Goal: Communication & Community: Ask a question

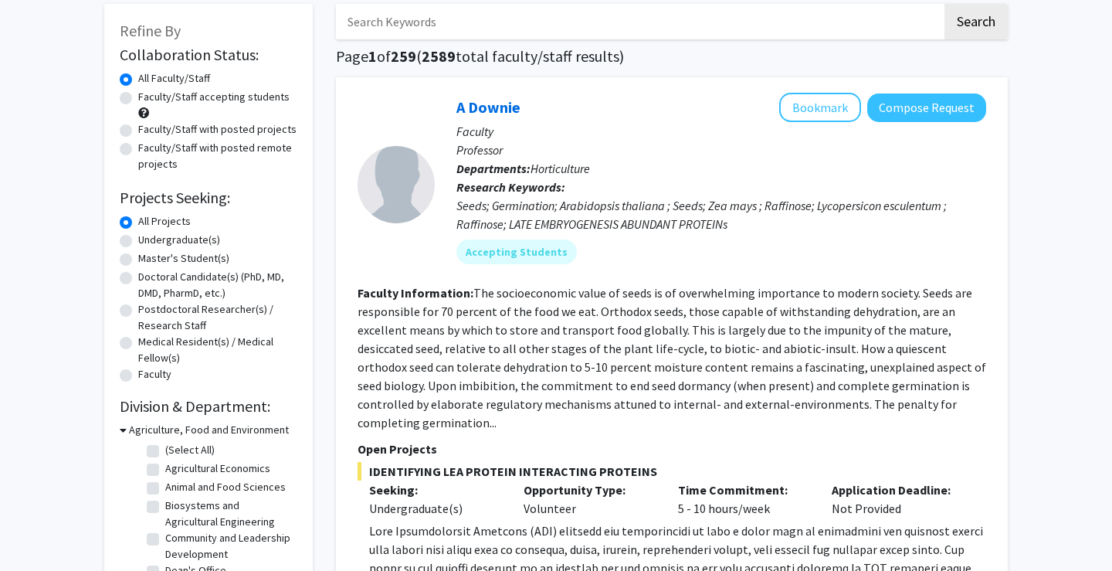
scroll to position [108, 0]
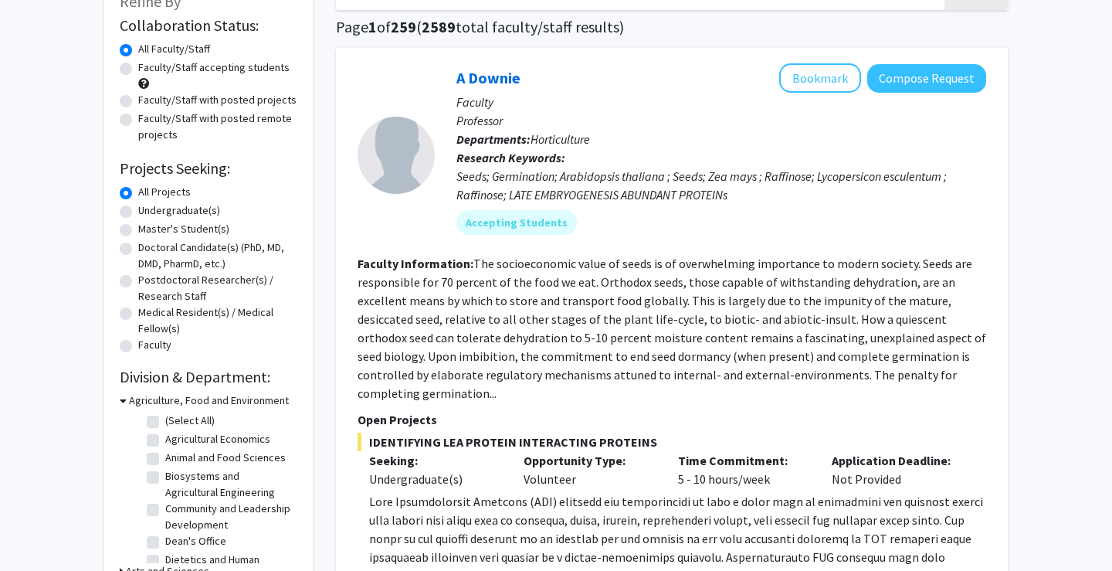
click at [187, 213] on label "Undergraduate(s)" at bounding box center [179, 210] width 82 height 16
click at [148, 212] on input "Undergraduate(s)" at bounding box center [143, 207] width 10 height 10
radio input "true"
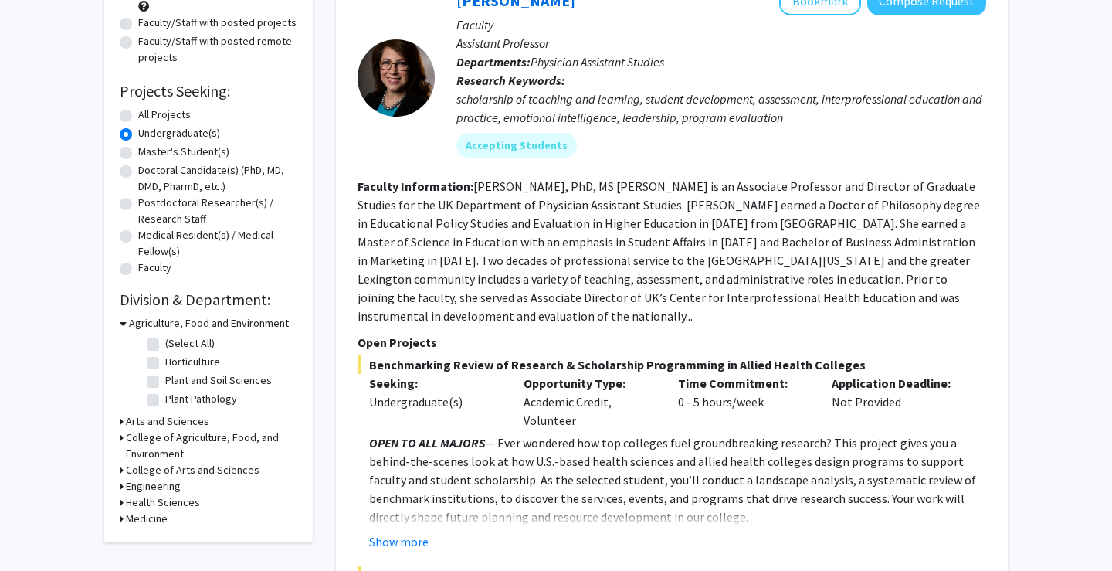
scroll to position [185, 0]
click at [146, 483] on h3 "Engineering" at bounding box center [153, 486] width 55 height 16
click at [155, 516] on fg-checkbox "(Select All) (Select All)" at bounding box center [220, 507] width 147 height 19
click at [165, 528] on label "Biomedical Engineering" at bounding box center [219, 525] width 108 height 16
click at [165, 527] on input "Biomedical Engineering" at bounding box center [170, 522] width 10 height 10
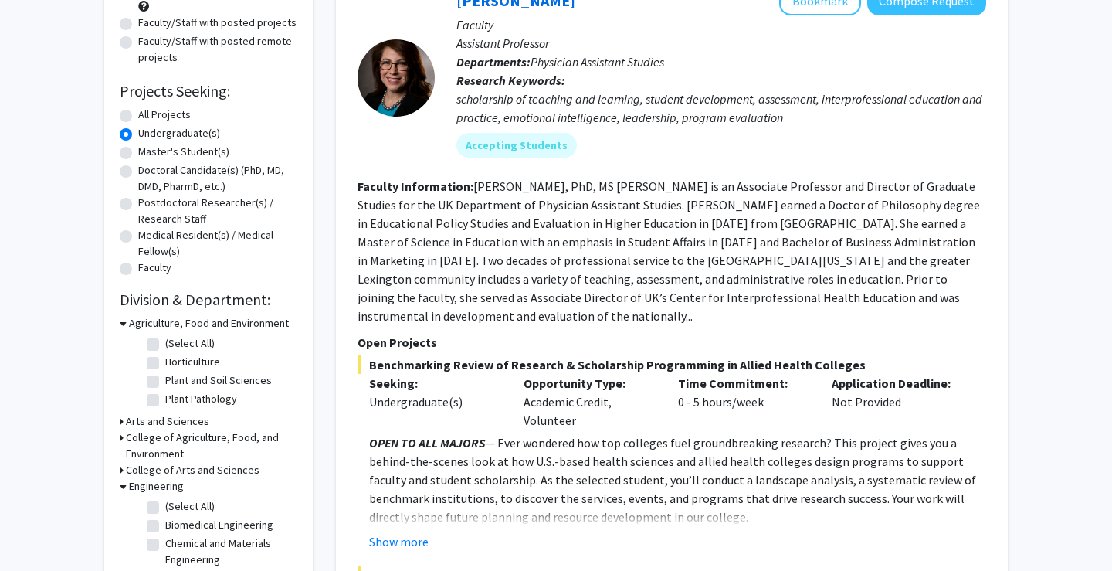
checkbox input "true"
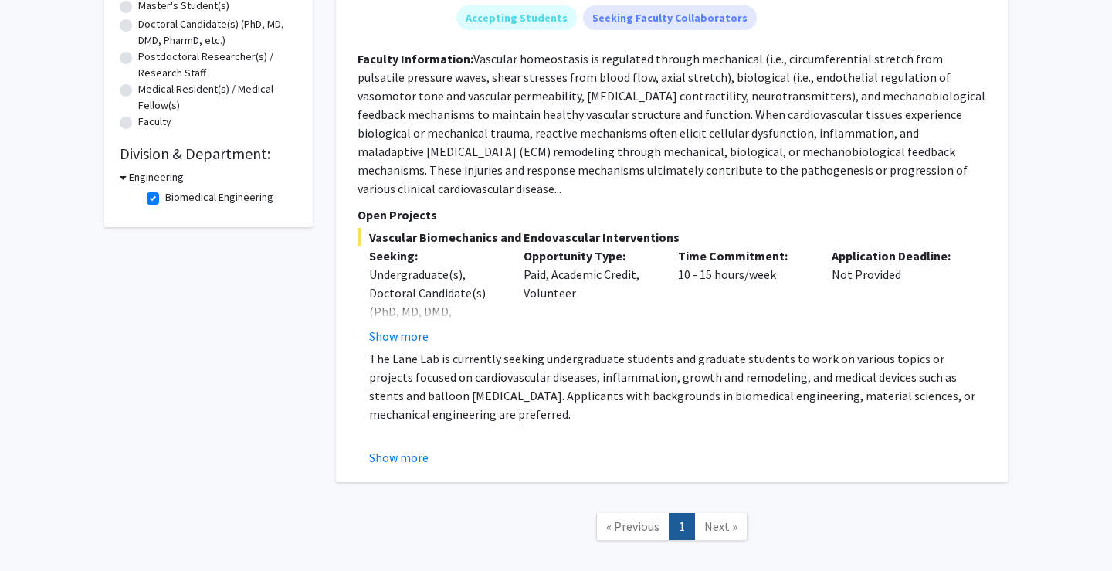
scroll to position [333, 0]
click at [415, 325] on button "Show more" at bounding box center [398, 334] width 59 height 19
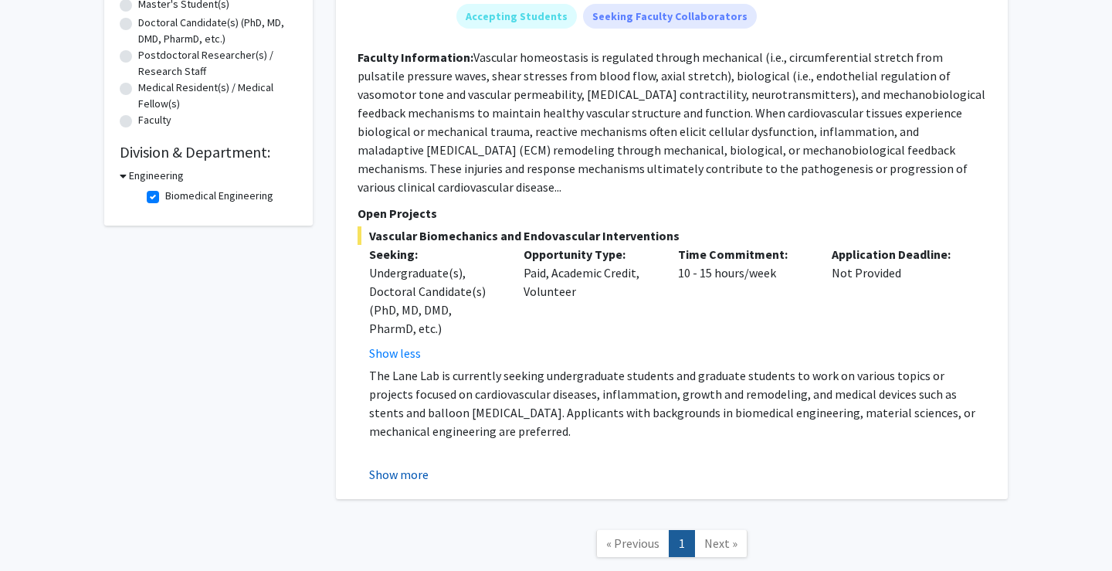
click at [400, 466] on button "Show more" at bounding box center [398, 474] width 59 height 19
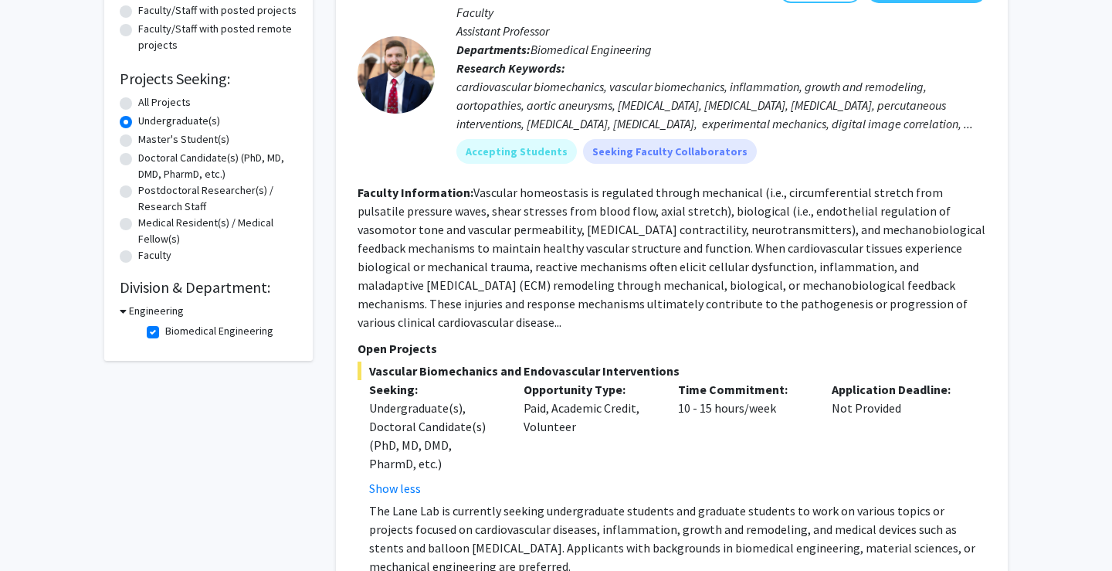
scroll to position [198, 0]
click at [398, 77] on div at bounding box center [396, 74] width 77 height 77
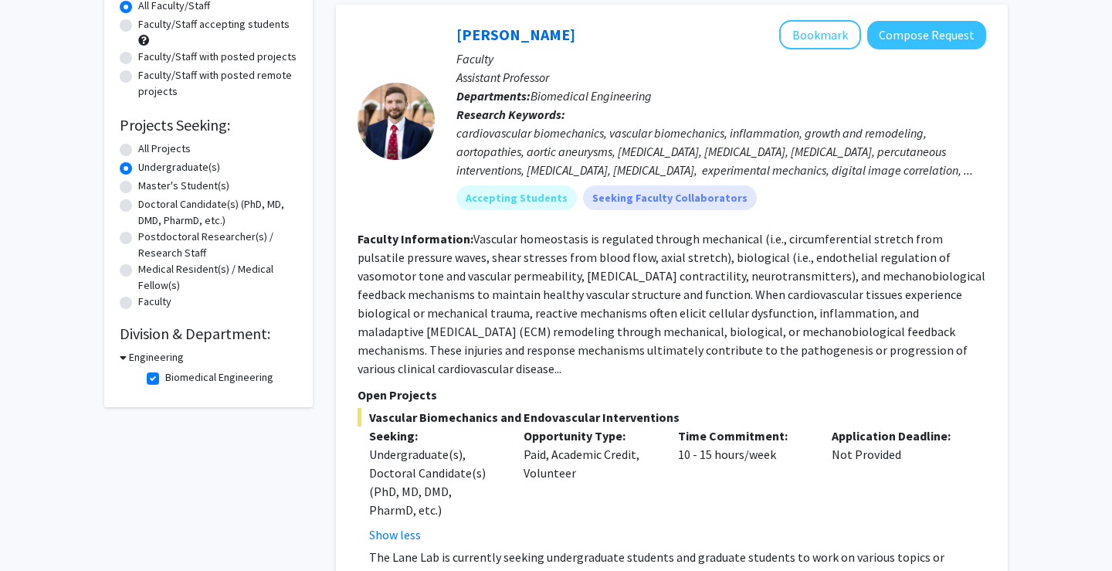
scroll to position [148, 0]
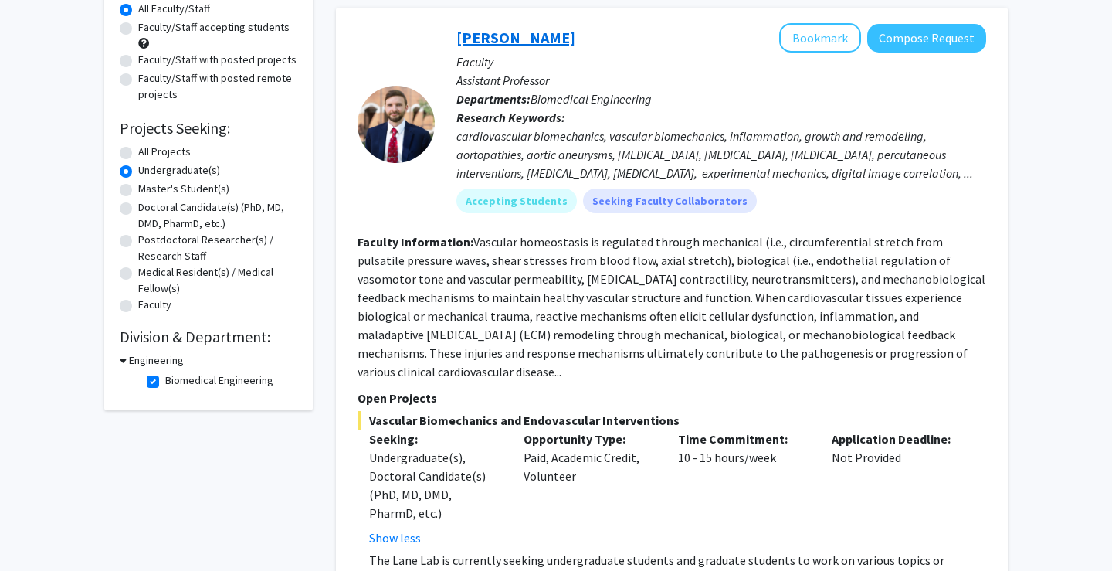
click at [521, 42] on link "[PERSON_NAME]" at bounding box center [515, 37] width 119 height 19
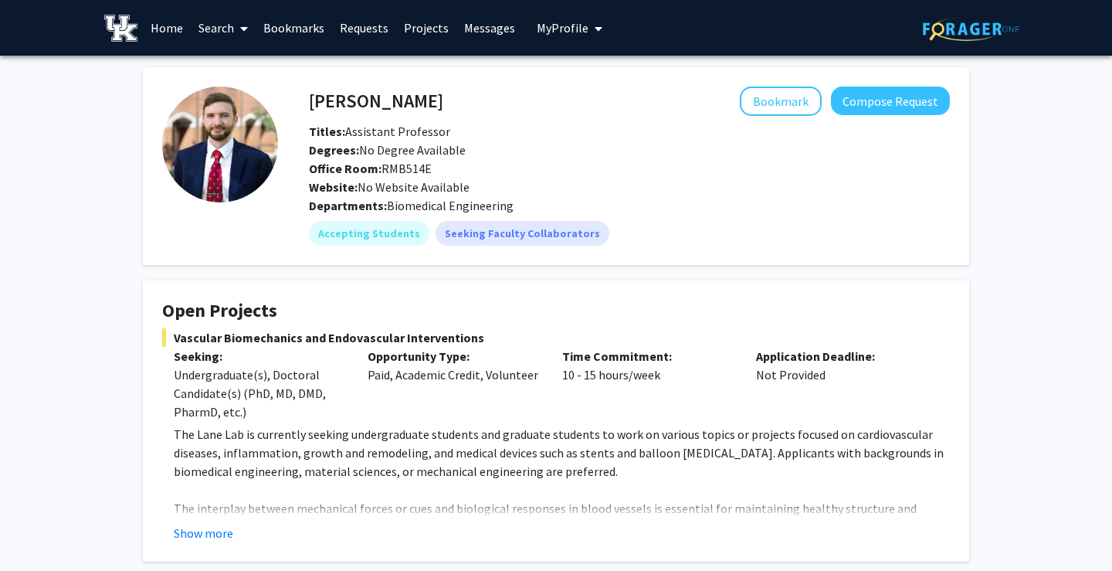
scroll to position [8, 0]
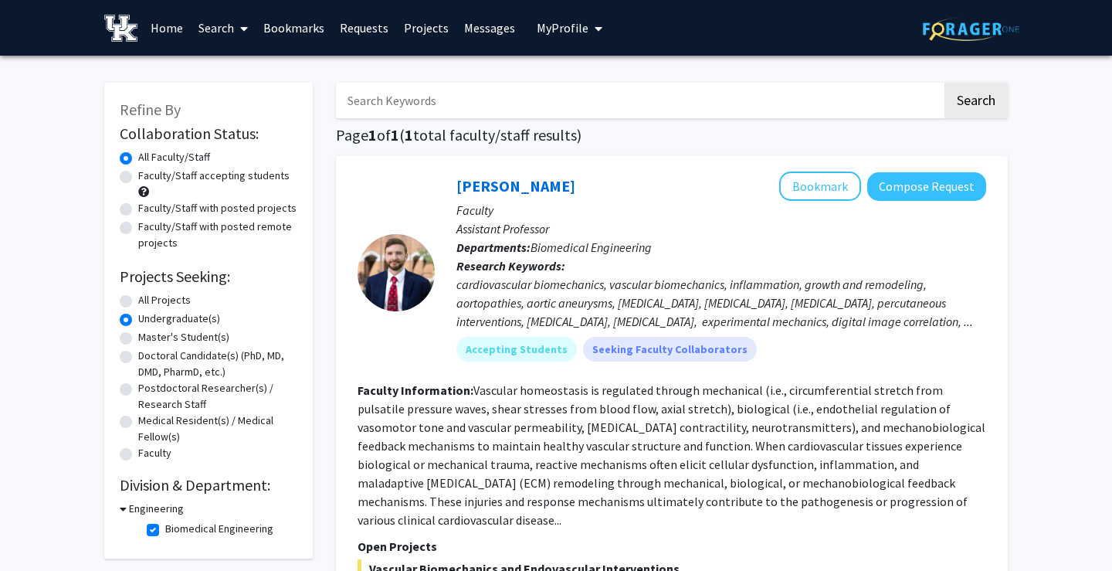
click at [198, 423] on label "Medical Resident(s) / Medical Fellow(s)" at bounding box center [217, 428] width 159 height 32
click at [148, 422] on input "Medical Resident(s) / Medical Fellow(s)" at bounding box center [143, 417] width 10 height 10
radio input "true"
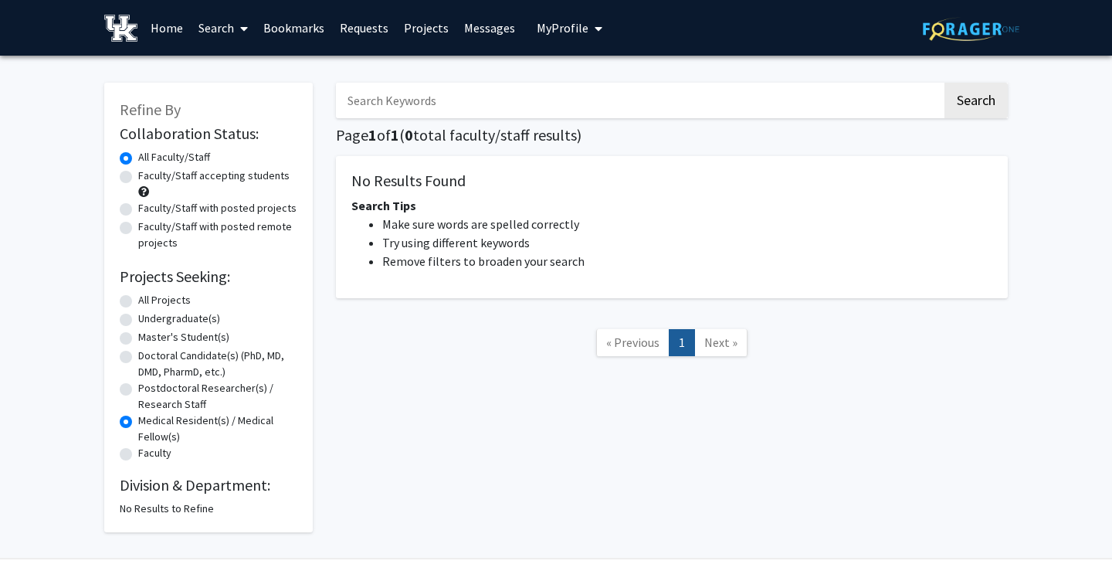
click at [187, 319] on label "Undergraduate(s)" at bounding box center [179, 318] width 82 height 16
click at [148, 319] on input "Undergraduate(s)" at bounding box center [143, 315] width 10 height 10
radio input "true"
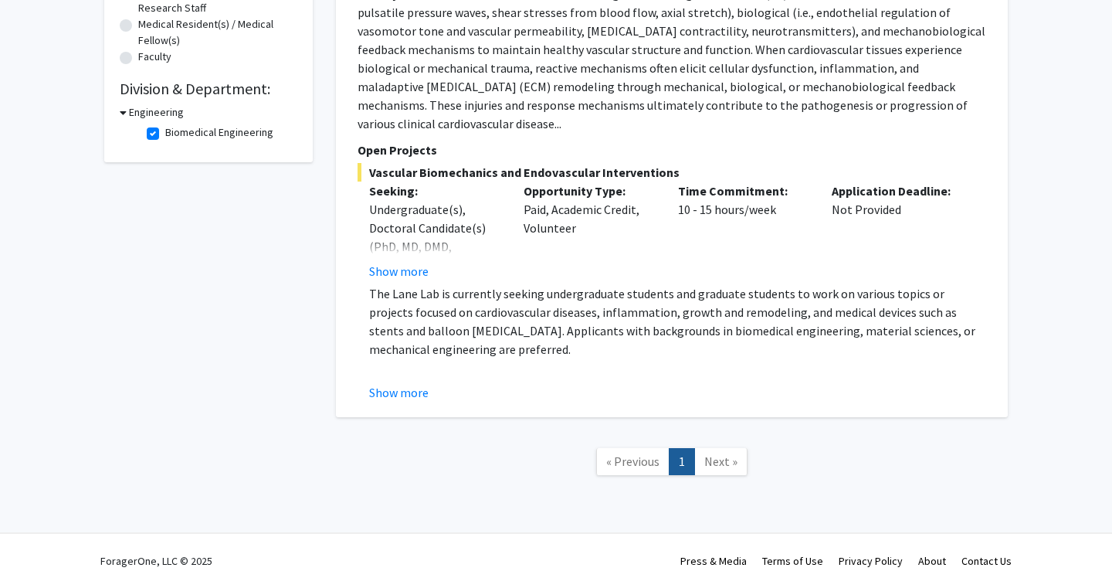
scroll to position [309, 0]
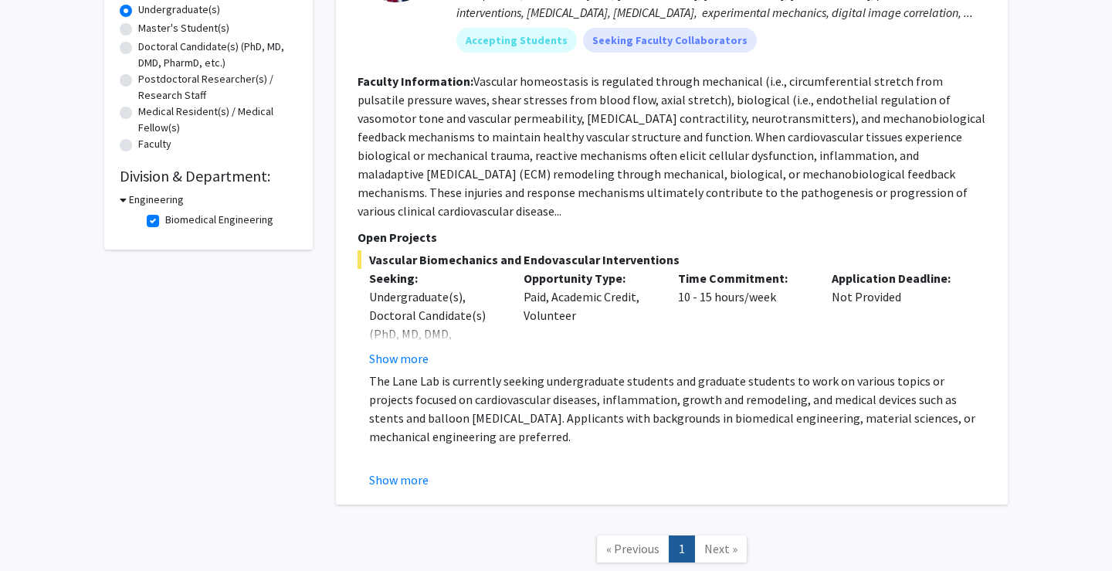
click at [227, 225] on label "Biomedical Engineering" at bounding box center [219, 220] width 108 height 16
click at [175, 222] on input "Biomedical Engineering" at bounding box center [170, 217] width 10 height 10
checkbox input "false"
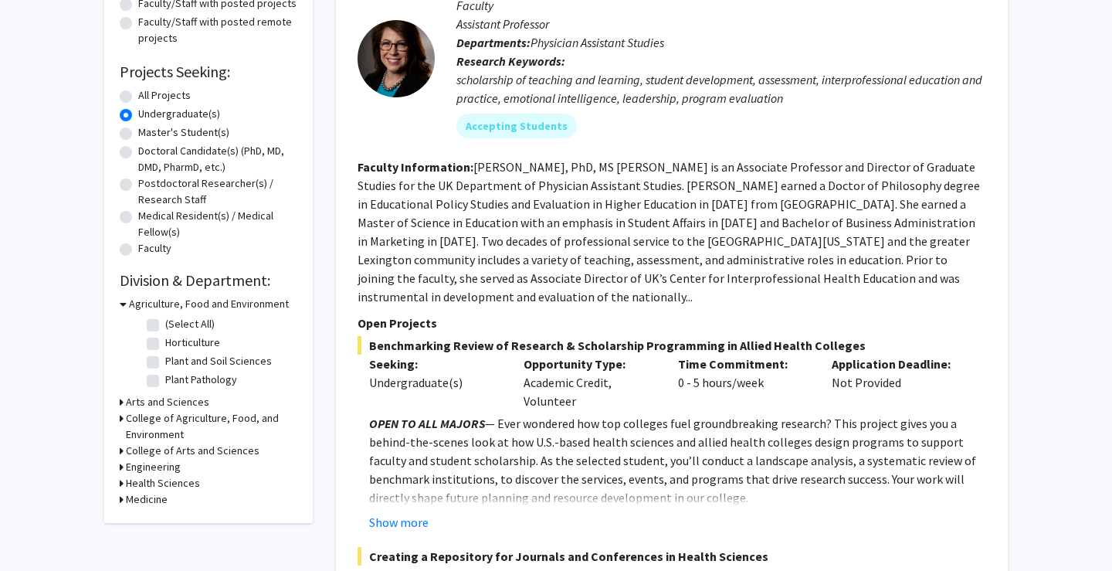
scroll to position [208, 0]
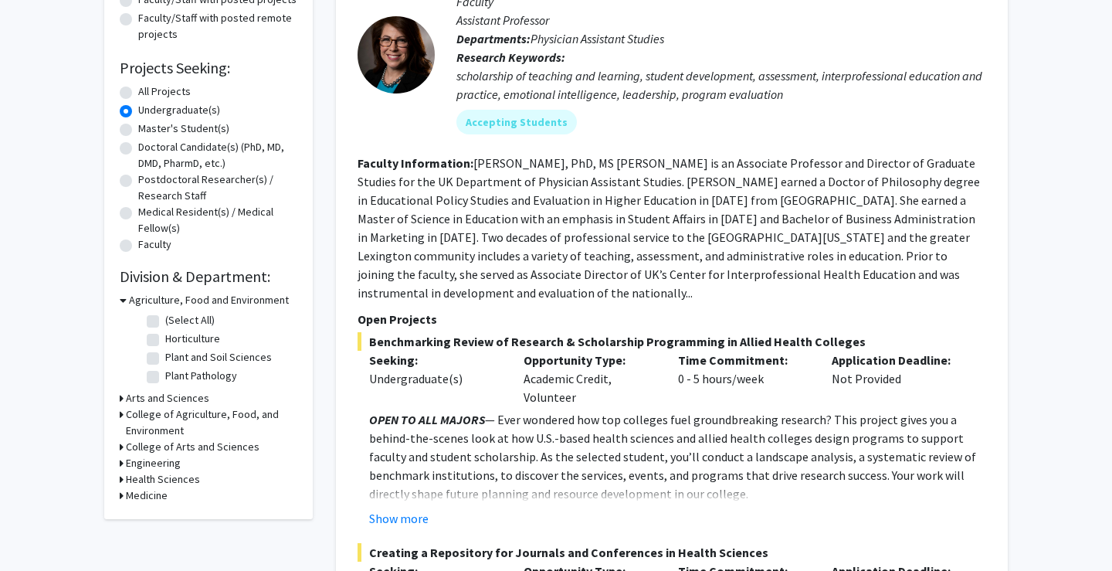
click at [178, 343] on label "Horticulture" at bounding box center [192, 338] width 55 height 16
click at [175, 341] on input "Horticulture" at bounding box center [170, 335] width 10 height 10
checkbox input "true"
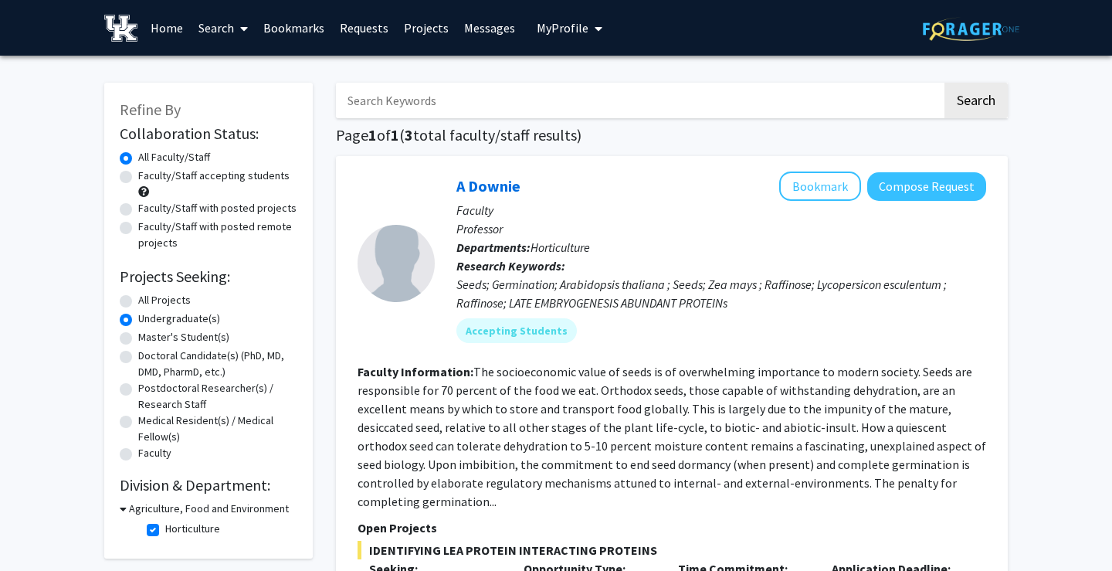
click at [165, 537] on label "Horticulture" at bounding box center [192, 528] width 55 height 16
click at [165, 530] on input "Horticulture" at bounding box center [170, 525] width 10 height 10
checkbox input "false"
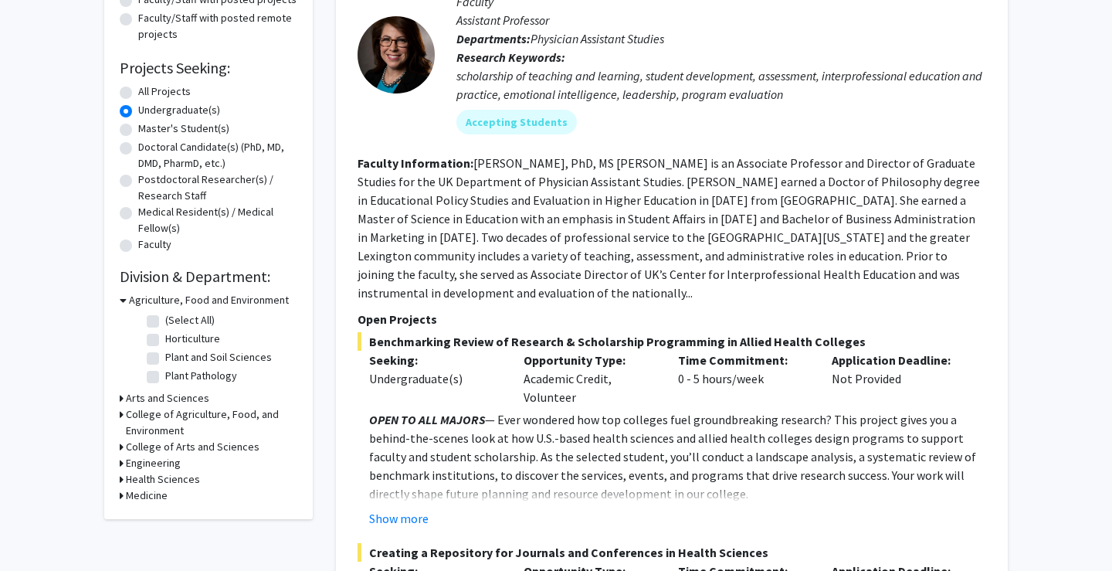
scroll to position [209, 0]
click at [171, 484] on h3 "Health Sciences" at bounding box center [163, 478] width 74 height 16
click at [153, 523] on h3 "Medicine" at bounding box center [147, 521] width 42 height 16
click at [164, 548] on fg-checkbox "(Select All) (Select All)" at bounding box center [220, 542] width 147 height 19
click at [164, 547] on fg-checkbox "(Select All) (Select All)" at bounding box center [220, 542] width 147 height 19
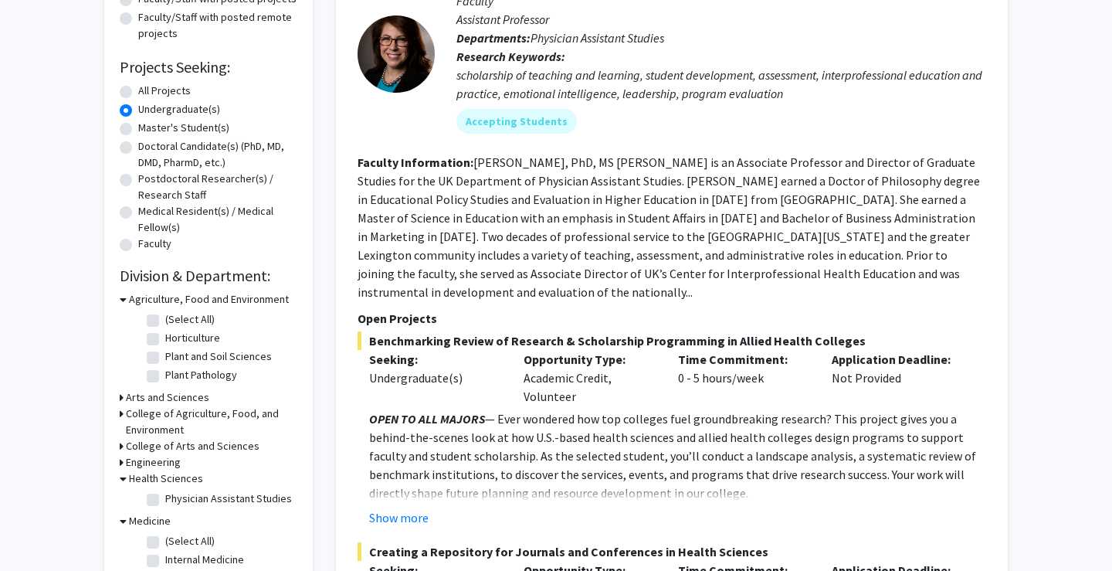
click at [165, 541] on label "(Select All)" at bounding box center [189, 541] width 49 height 16
click at [165, 541] on input "(Select All)" at bounding box center [170, 538] width 10 height 10
checkbox input "true"
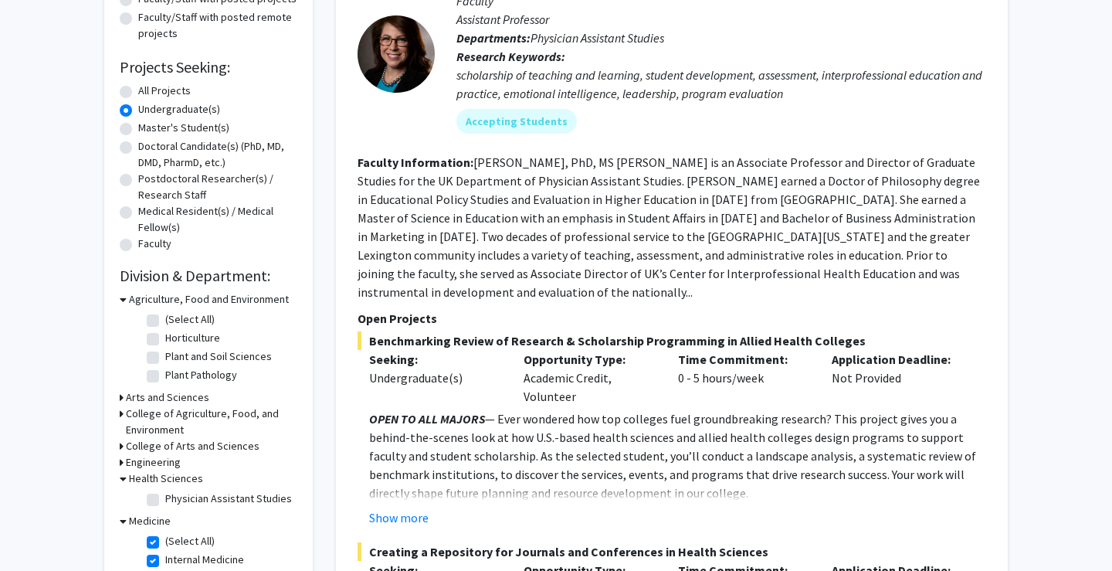
checkbox input "true"
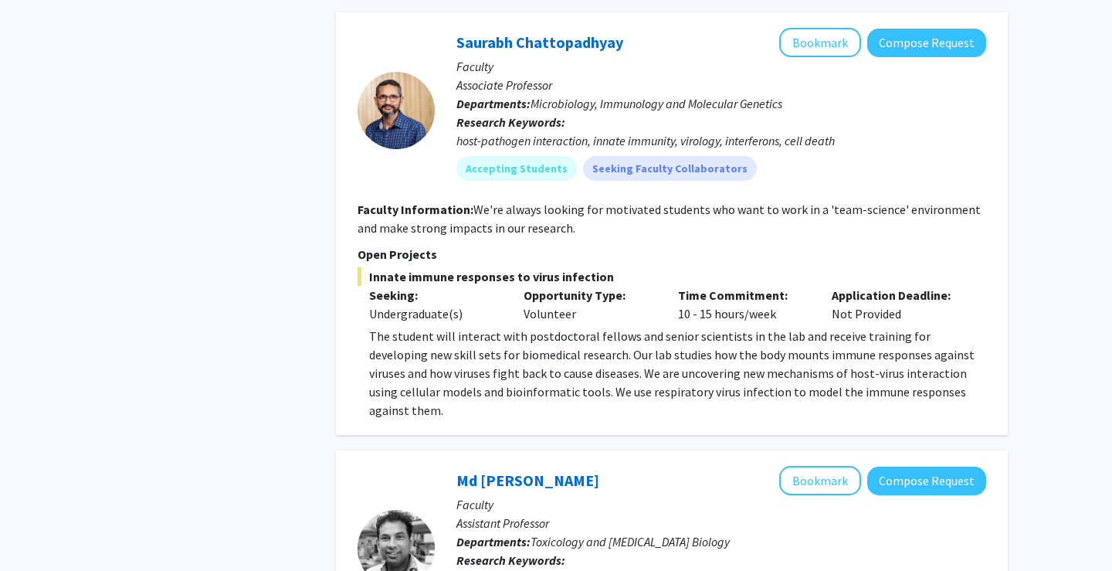
scroll to position [1147, 0]
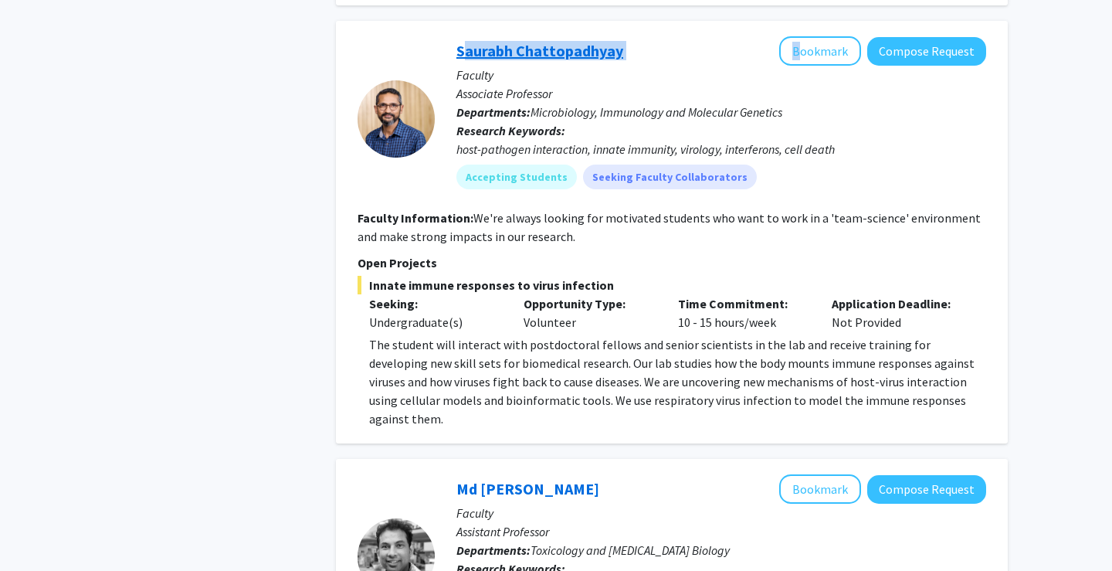
drag, startPoint x: 664, startPoint y: 42, endPoint x: 459, endPoint y: 34, distance: 205.5
click at [459, 36] on div "[PERSON_NAME] Bookmark Compose Request" at bounding box center [721, 50] width 530 height 29
click at [493, 41] on link "Saurabh Chattopadhyay" at bounding box center [539, 50] width 167 height 19
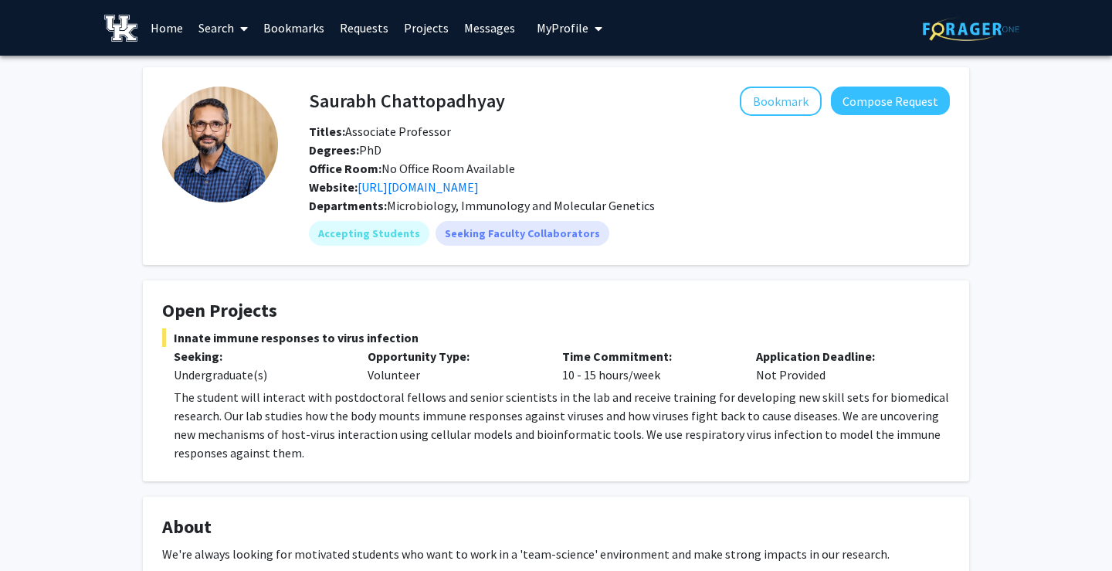
scroll to position [1, 0]
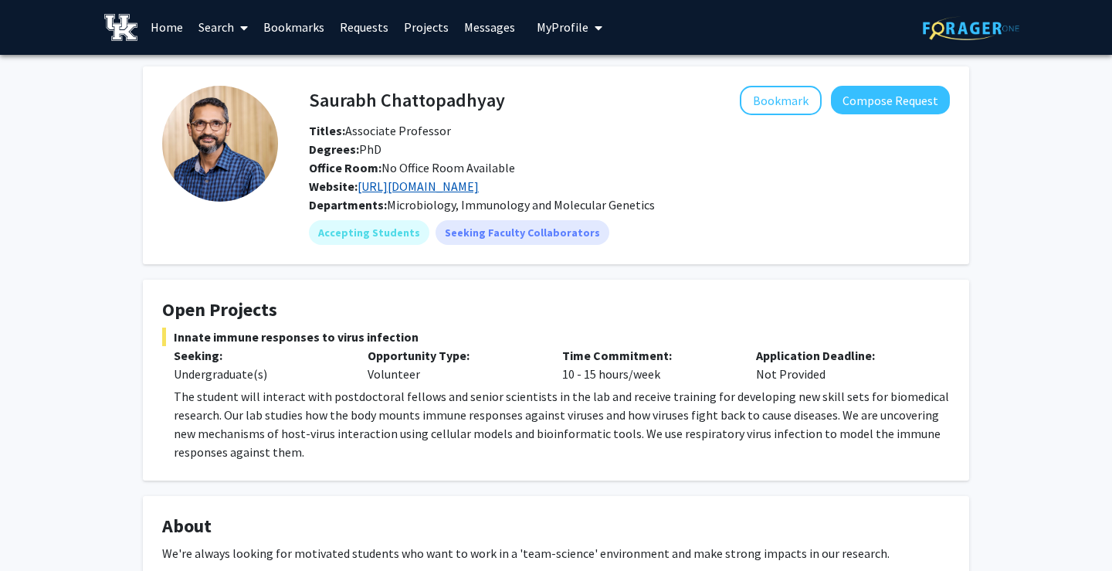
click at [479, 185] on link "[URL][DOMAIN_NAME]" at bounding box center [418, 185] width 121 height 15
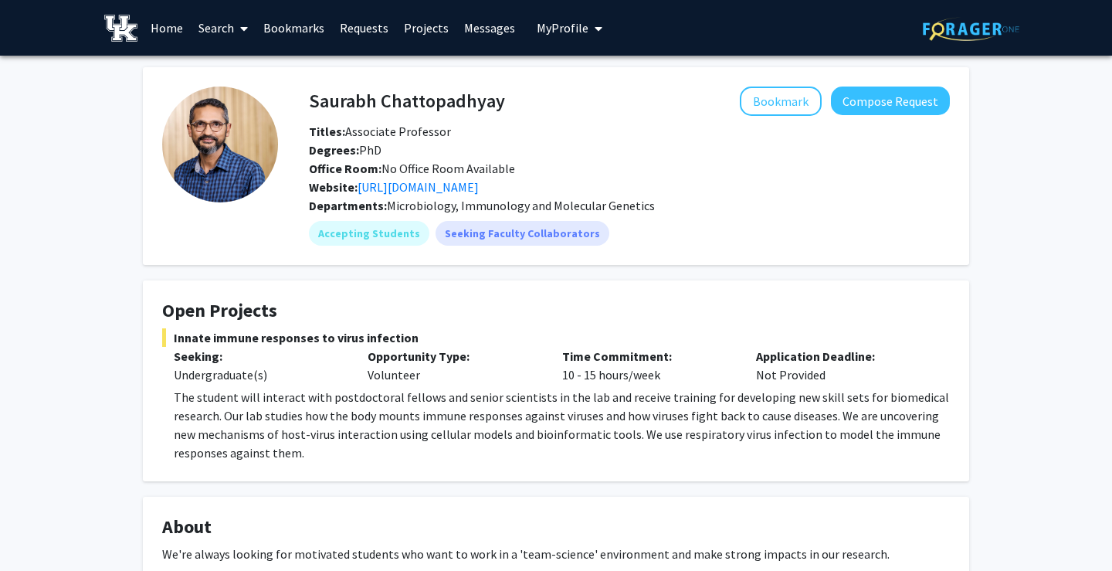
scroll to position [0, 0]
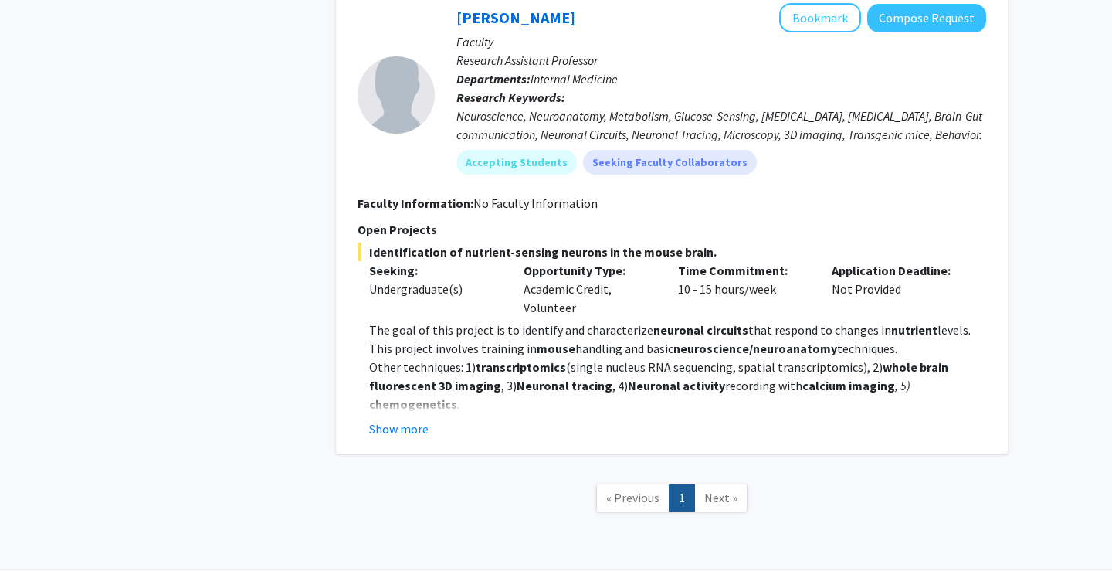
scroll to position [4204, 0]
click at [719, 490] on span "Next »" at bounding box center [720, 497] width 33 height 15
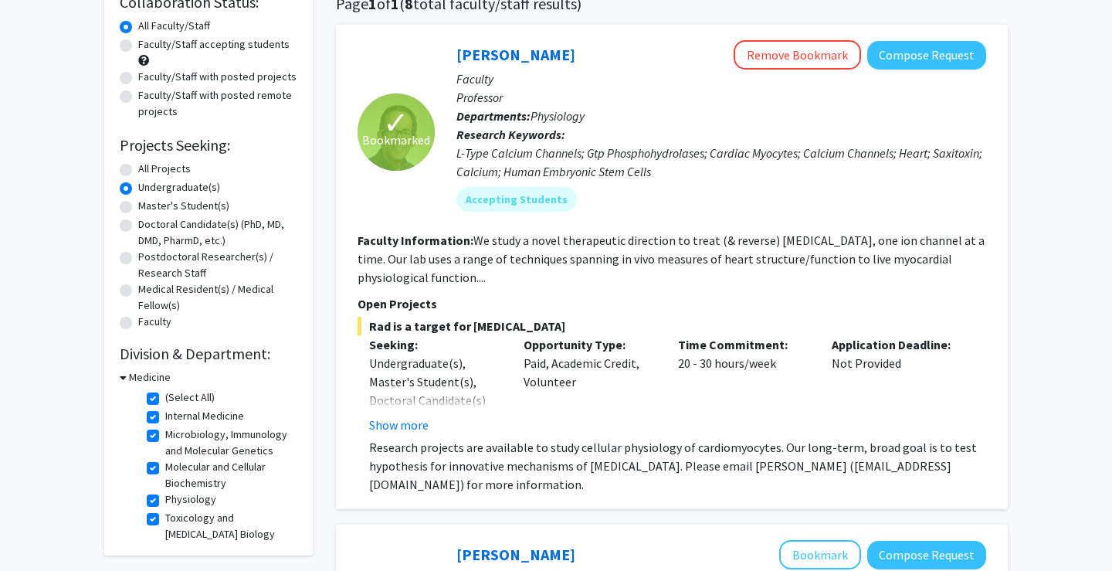
scroll to position [135, 0]
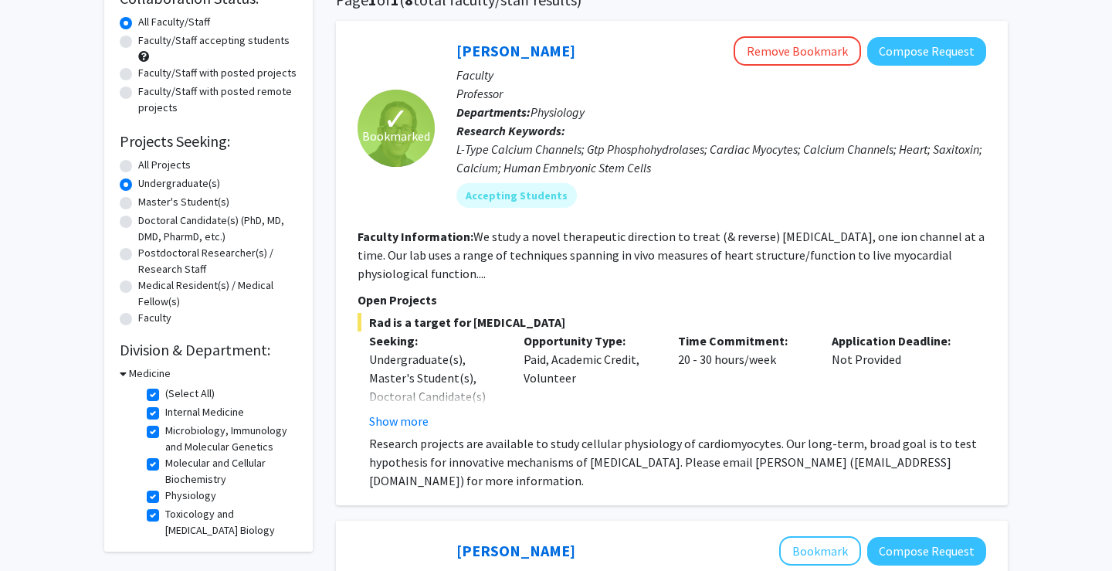
click at [129, 375] on h3 "Medicine" at bounding box center [150, 373] width 42 height 16
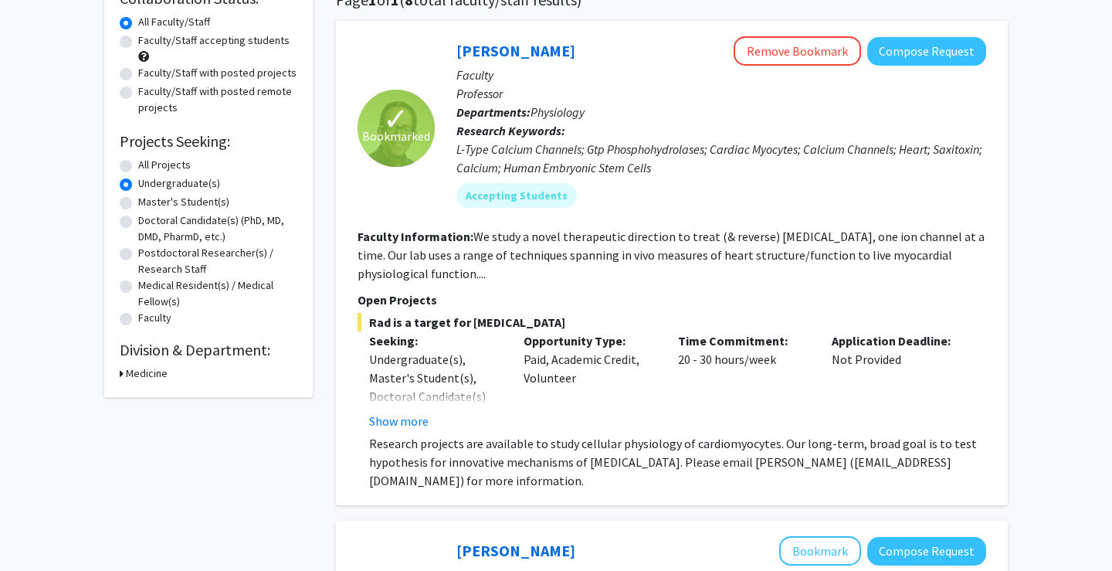
click at [133, 375] on h3 "Medicine" at bounding box center [147, 373] width 42 height 16
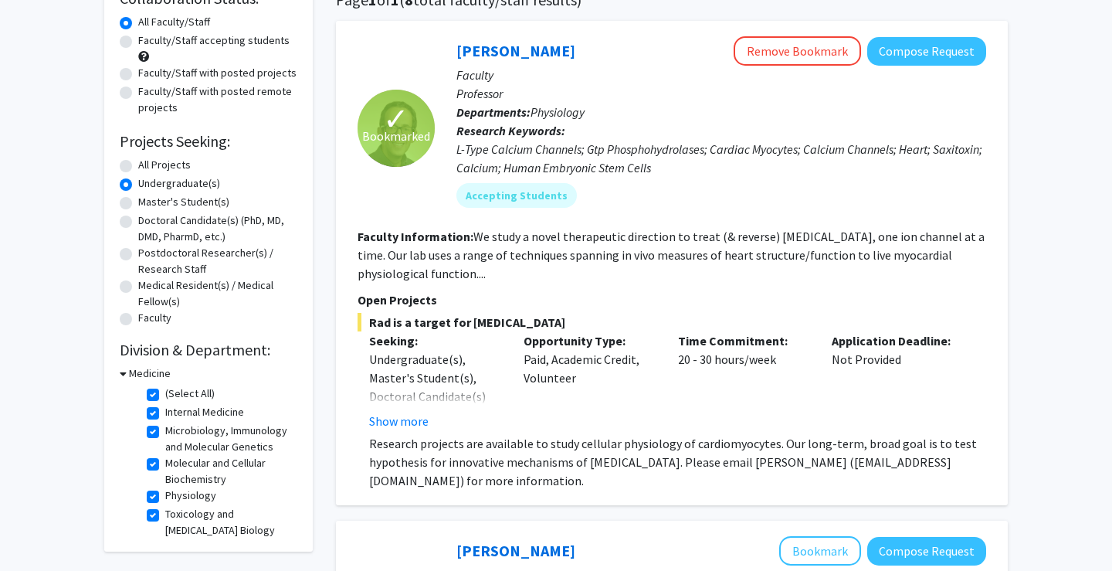
click at [165, 395] on label "(Select All)" at bounding box center [189, 393] width 49 height 16
click at [165, 395] on input "(Select All)" at bounding box center [170, 390] width 10 height 10
checkbox input "false"
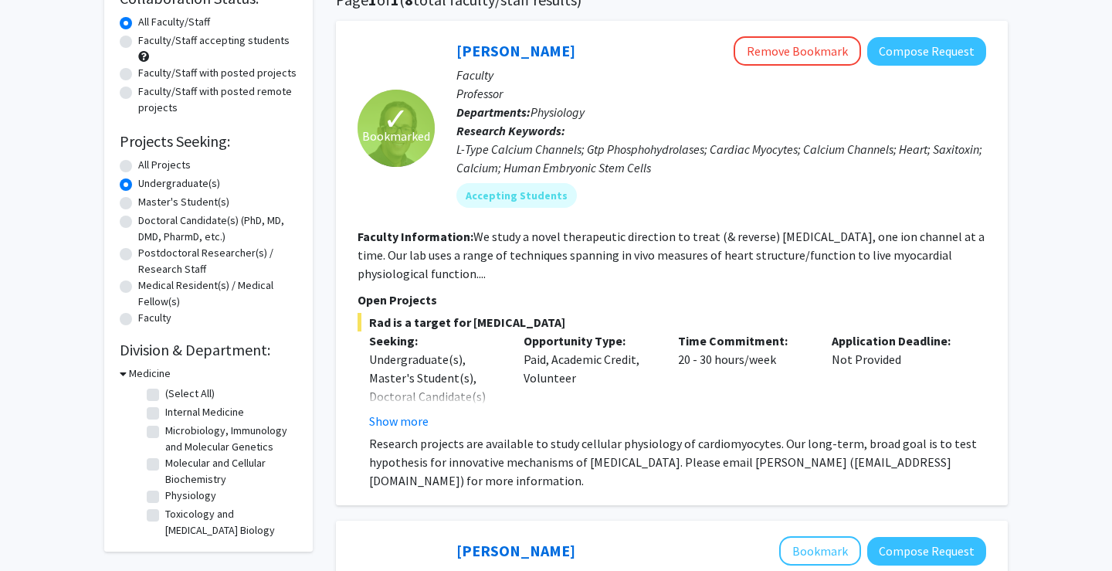
checkbox input "false"
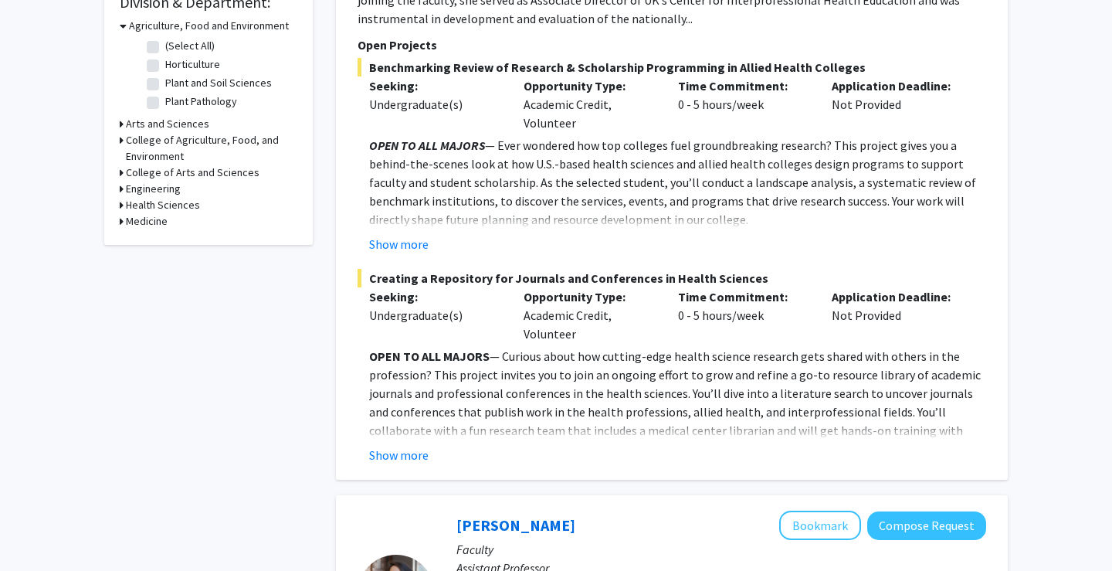
scroll to position [479, 0]
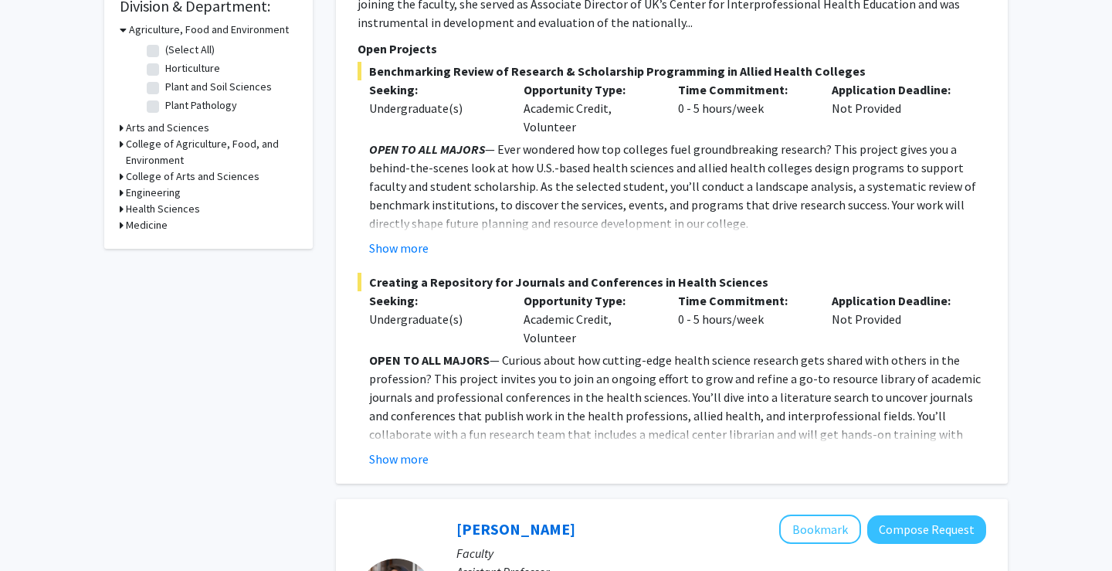
click at [138, 209] on h3 "Health Sciences" at bounding box center [163, 209] width 74 height 16
click at [165, 232] on label "Physician Assistant Studies" at bounding box center [228, 229] width 127 height 16
click at [165, 231] on input "Physician Assistant Studies" at bounding box center [170, 226] width 10 height 10
checkbox input "true"
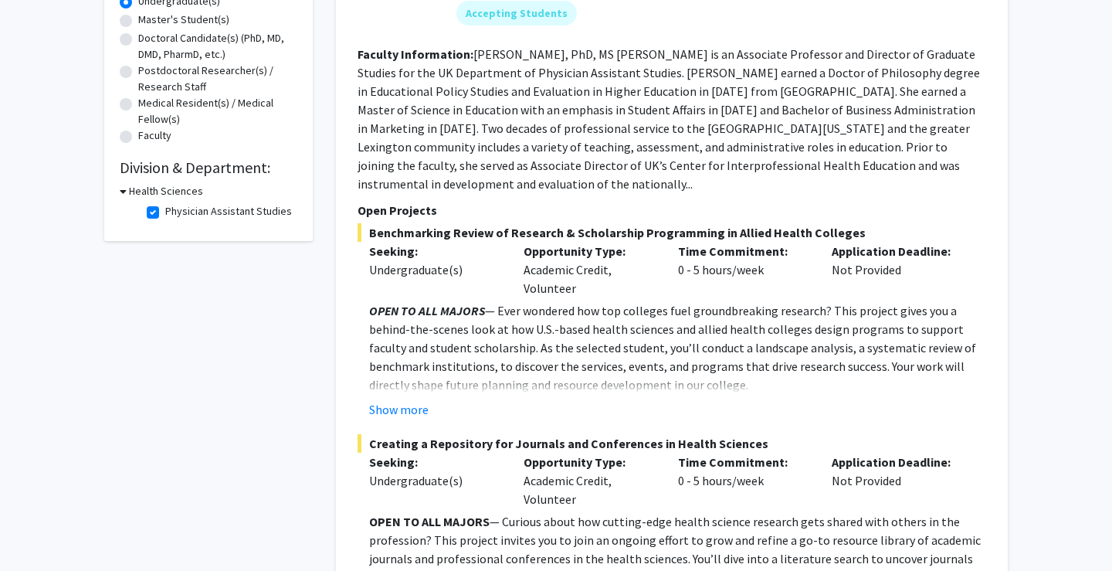
scroll to position [320, 0]
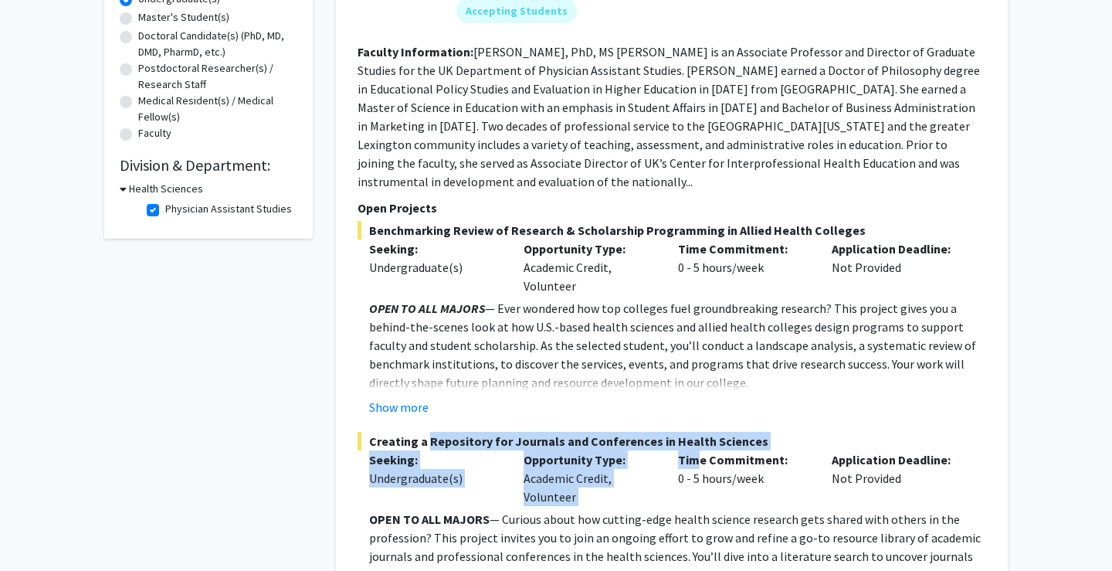
drag, startPoint x: 423, startPoint y: 431, endPoint x: 689, endPoint y: 436, distance: 265.7
click at [689, 436] on div "Creating a Repository for Journals and Conferences in Health Sciences Seeking: …" at bounding box center [672, 529] width 629 height 195
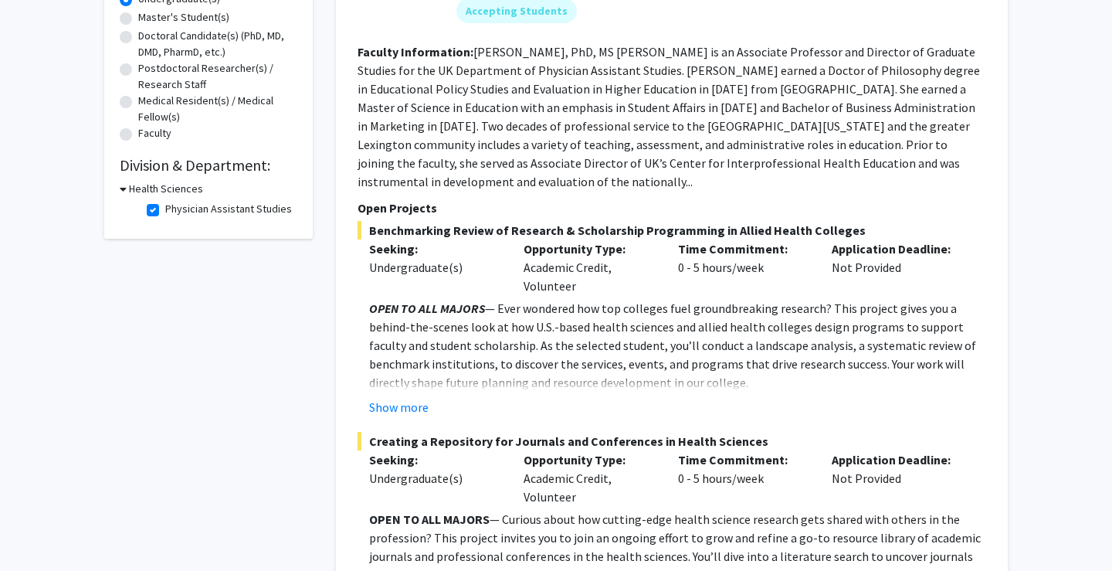
click at [679, 491] on div "Creating a Repository for Journals and Conferences in Health Sciences Seeking: …" at bounding box center [672, 529] width 629 height 195
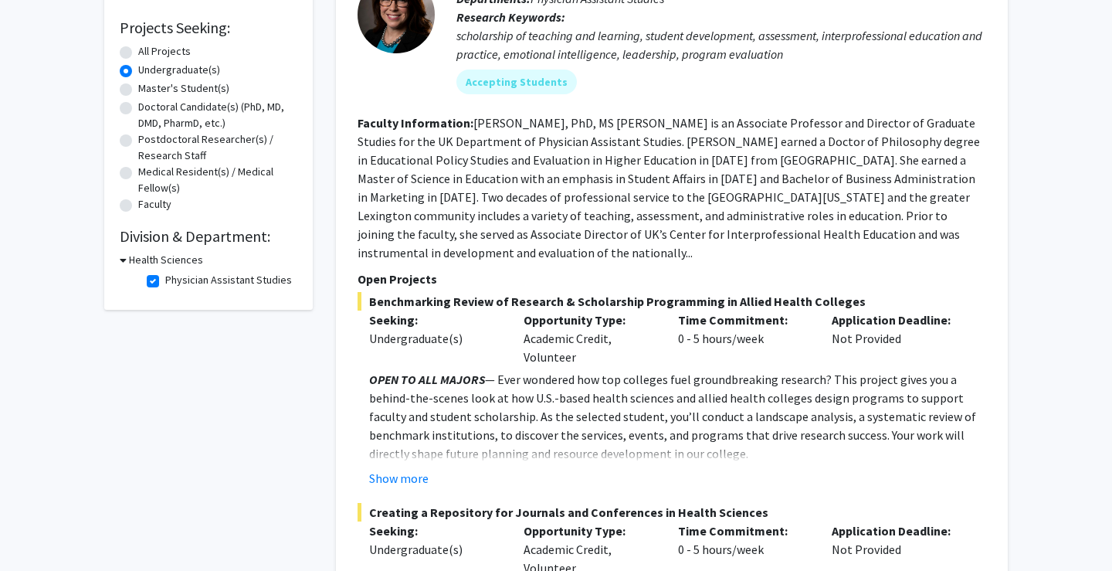
scroll to position [248, 0]
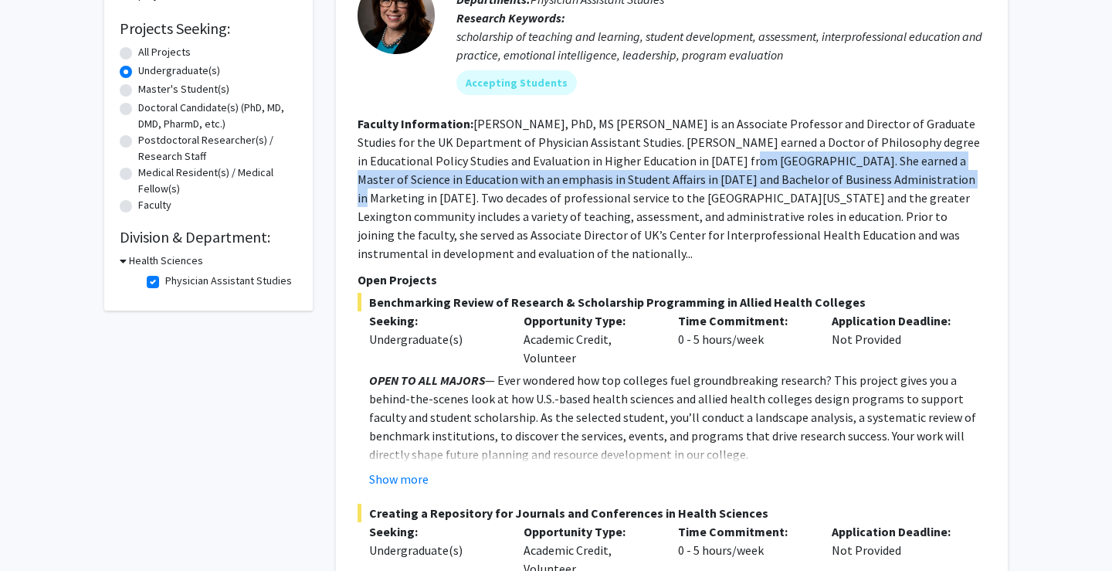
drag, startPoint x: 676, startPoint y: 165, endPoint x: 860, endPoint y: 178, distance: 184.2
click at [860, 178] on fg-read-more "[PERSON_NAME], PhD, MS [PERSON_NAME] is an Associate Professor and Director of …" at bounding box center [669, 188] width 622 height 145
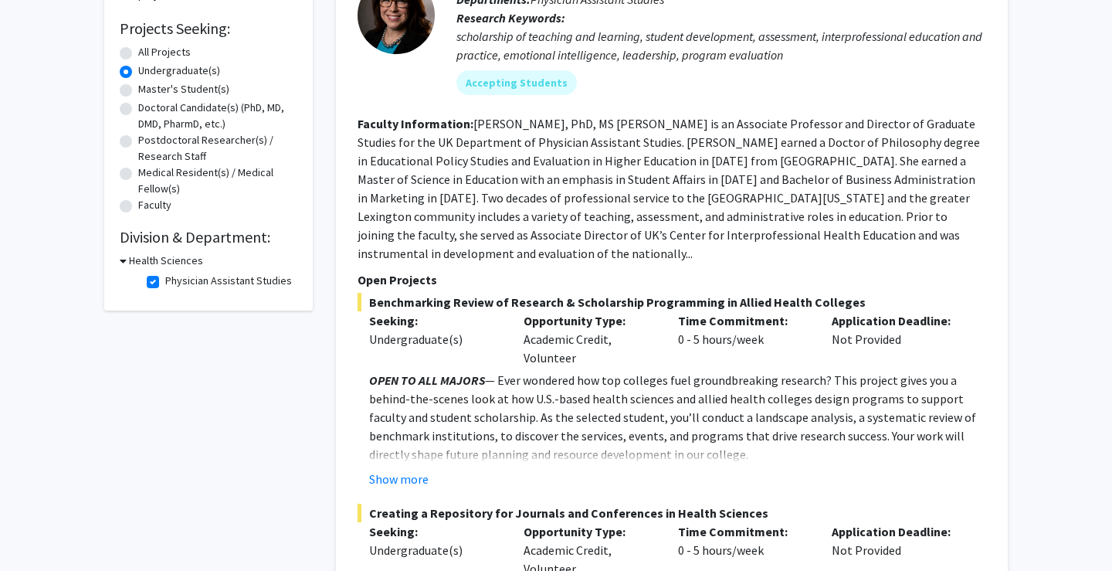
click at [801, 250] on fg-search-faculty "[PERSON_NAME] Bookmark Compose Request Faculty Assistant Professor Departments:…" at bounding box center [672, 311] width 629 height 775
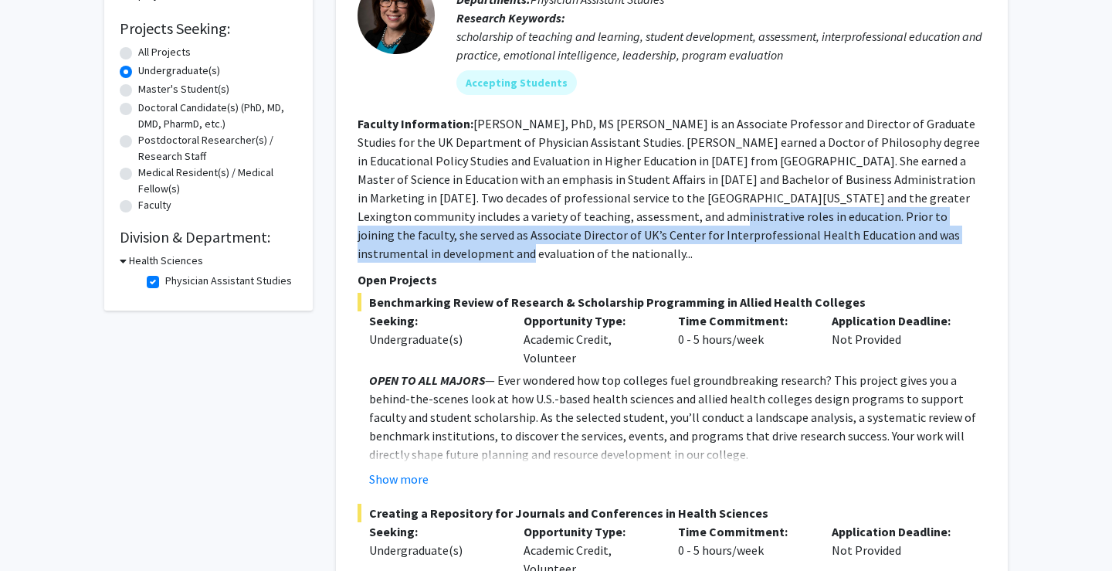
drag, startPoint x: 622, startPoint y: 217, endPoint x: 837, endPoint y: 246, distance: 216.6
click at [837, 246] on section "Faculty Information: [PERSON_NAME], PhD, MS [PERSON_NAME] is an Associate Profe…" at bounding box center [672, 188] width 629 height 148
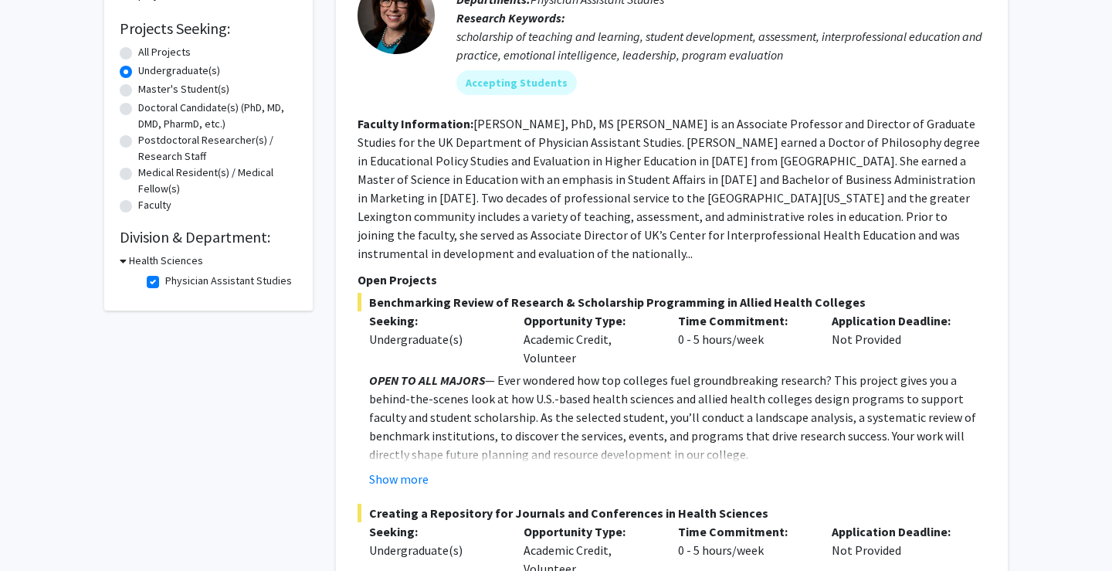
click at [636, 270] on p "Open Projects" at bounding box center [672, 279] width 629 height 19
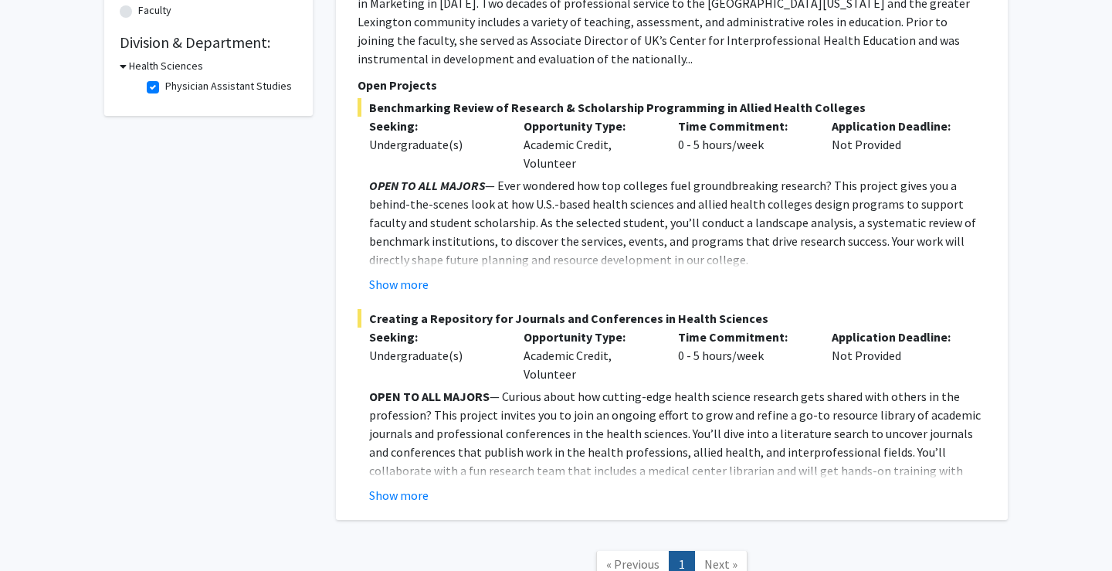
scroll to position [439, 0]
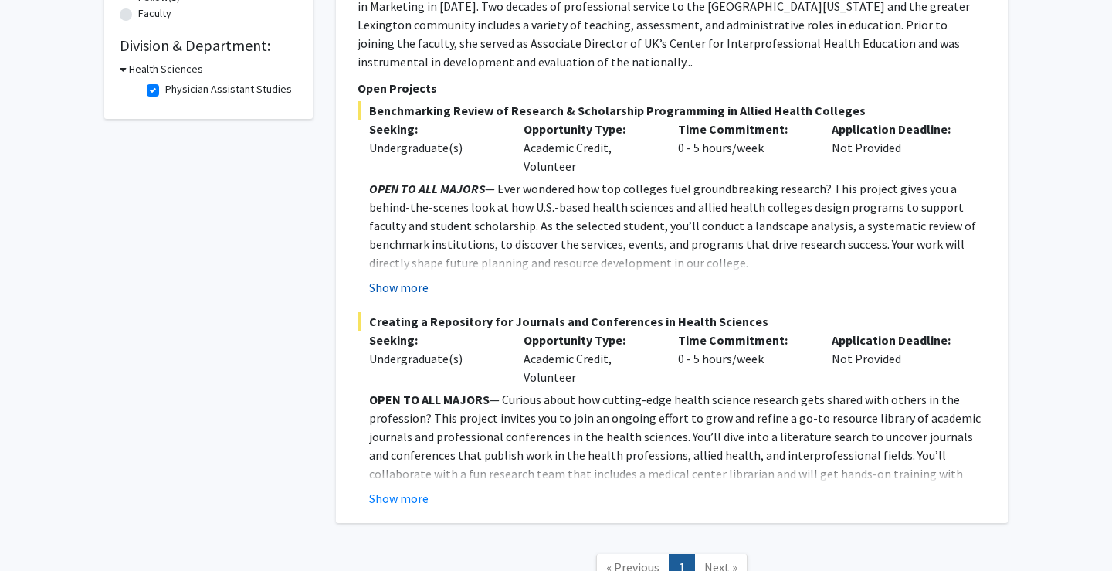
click at [413, 278] on button "Show more" at bounding box center [398, 287] width 59 height 19
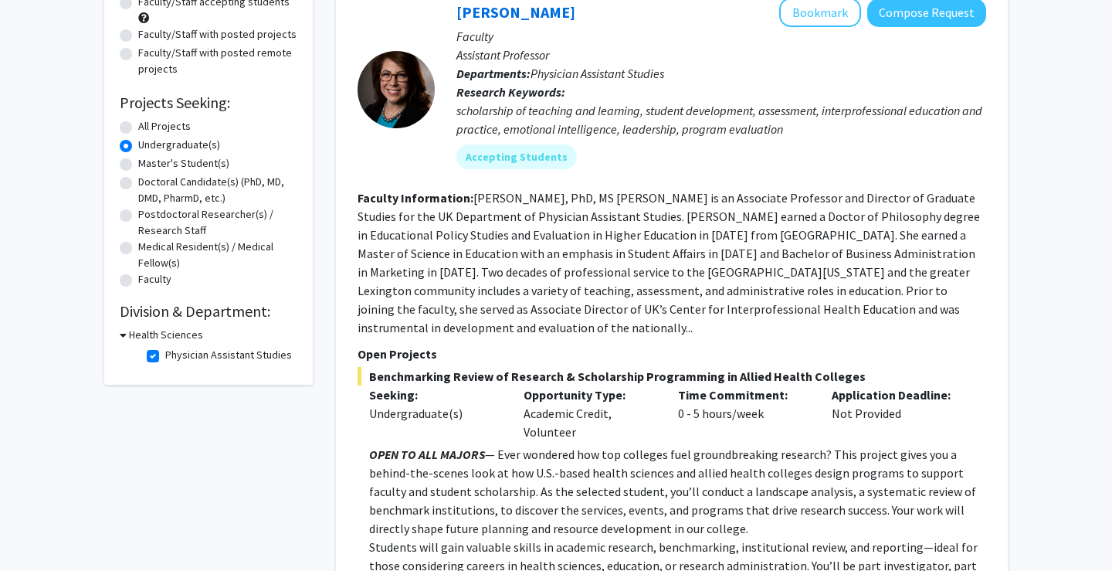
scroll to position [168, 0]
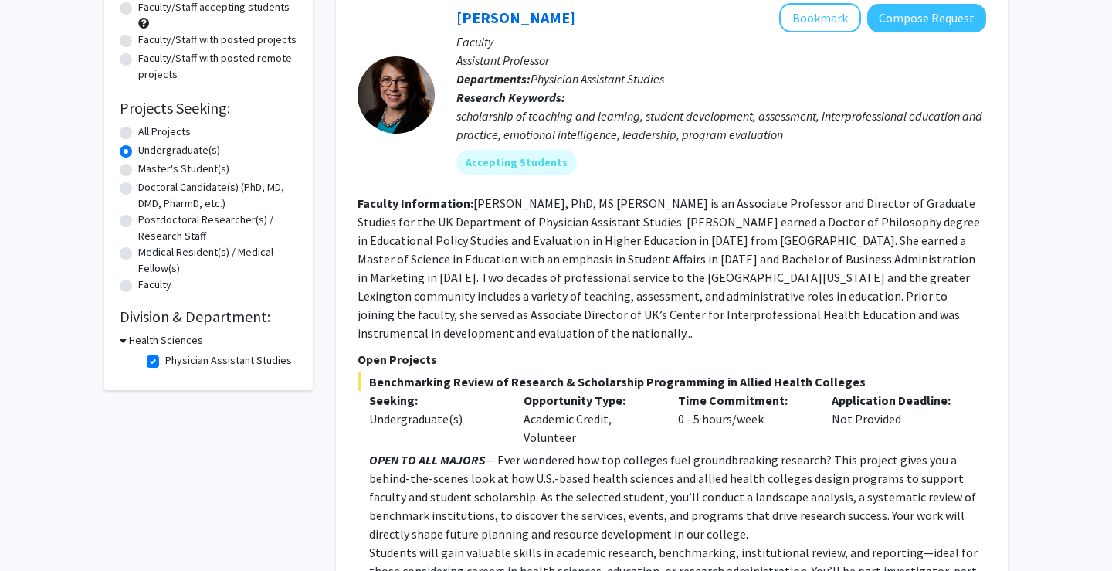
click at [165, 361] on label "Physician Assistant Studies" at bounding box center [228, 360] width 127 height 16
click at [165, 361] on input "Physician Assistant Studies" at bounding box center [170, 357] width 10 height 10
checkbox input "false"
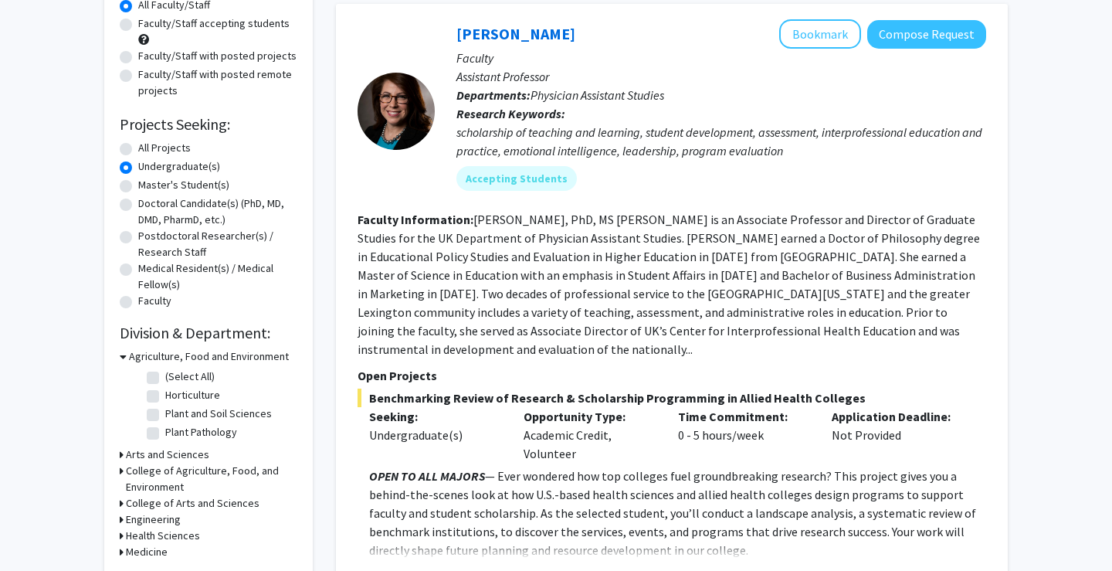
scroll to position [154, 0]
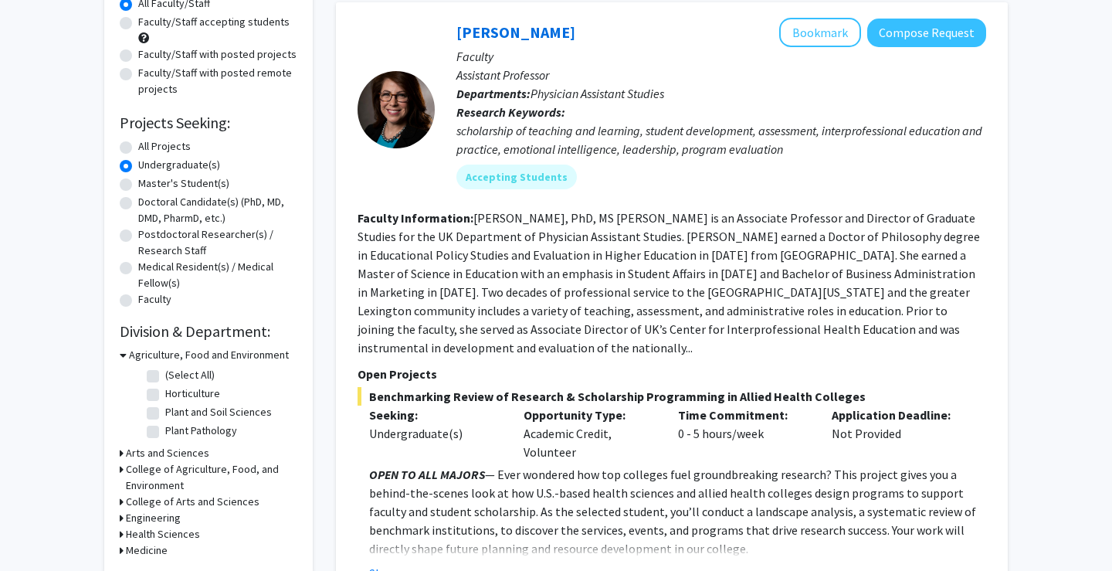
click at [154, 548] on h3 "Medicine" at bounding box center [147, 550] width 42 height 16
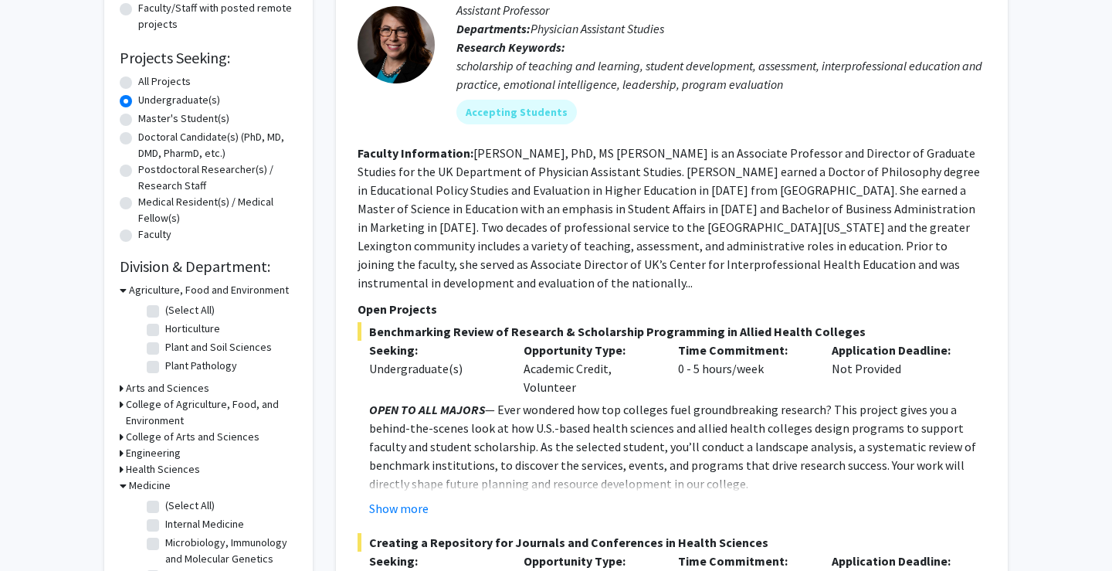
scroll to position [224, 0]
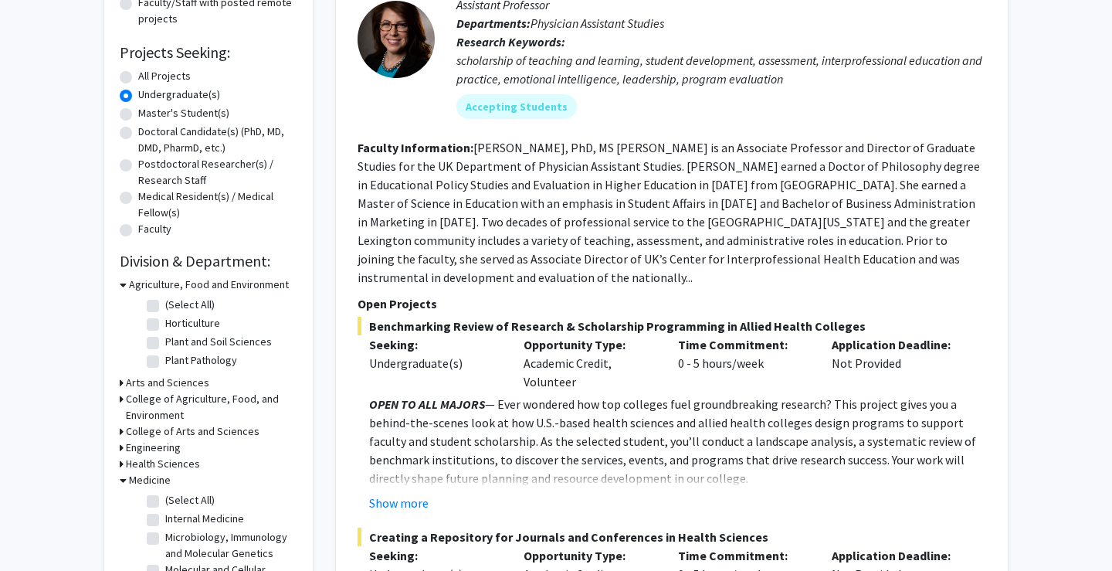
click at [175, 503] on label "(Select All)" at bounding box center [189, 500] width 49 height 16
click at [175, 502] on input "(Select All)" at bounding box center [170, 497] width 10 height 10
checkbox input "true"
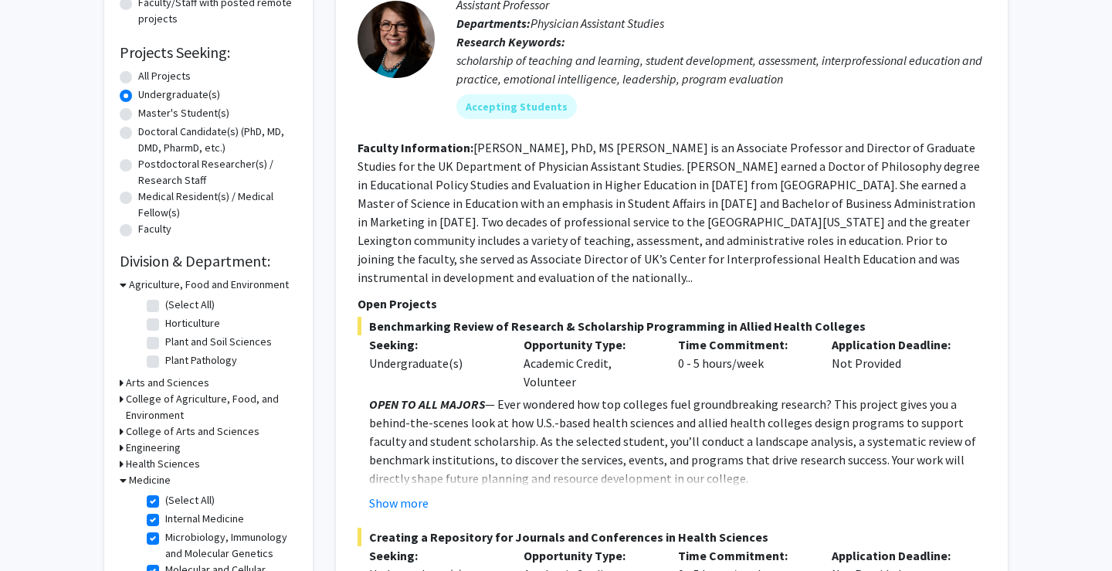
checkbox input "true"
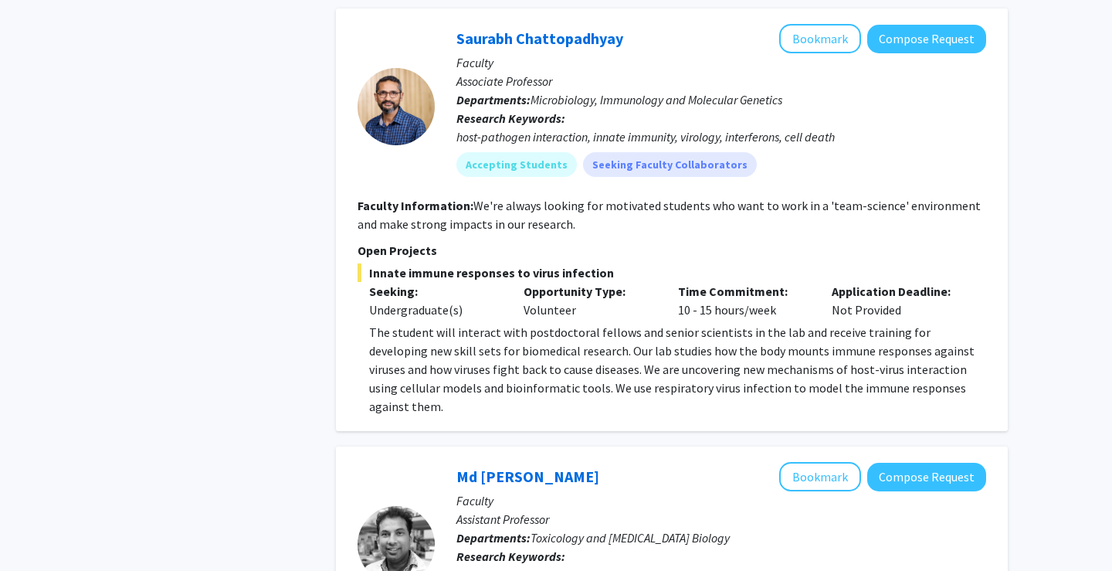
scroll to position [1005, 0]
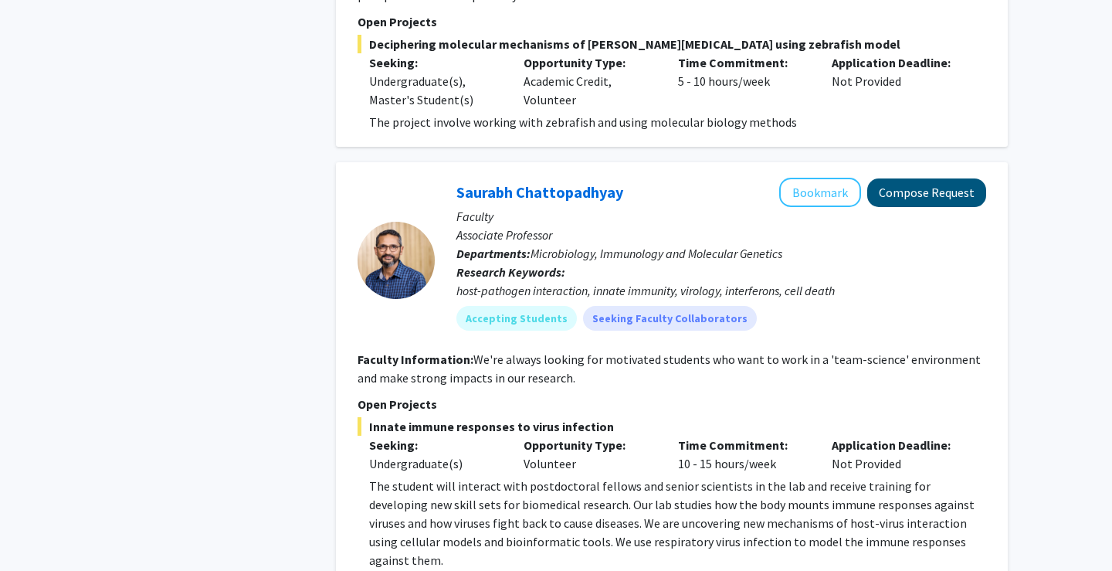
click at [908, 186] on button "Compose Request" at bounding box center [926, 192] width 119 height 29
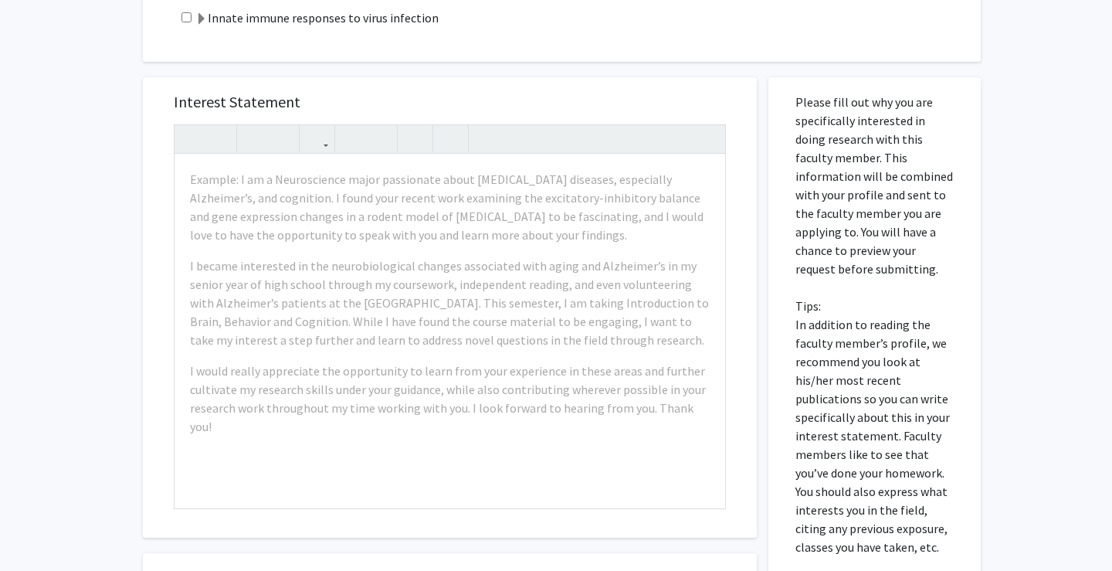
scroll to position [406, 0]
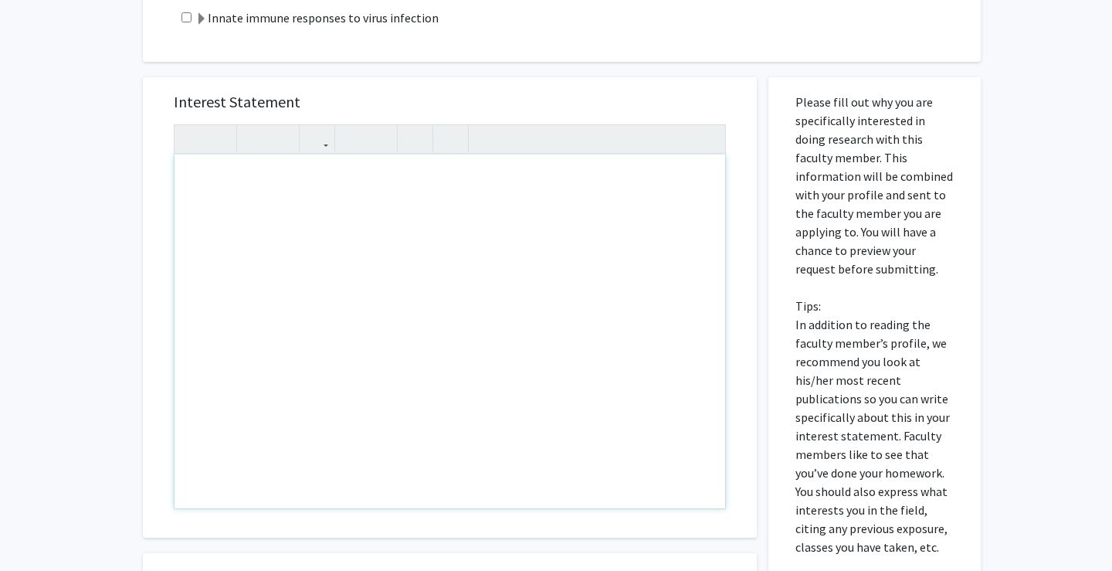
click at [452, 181] on div "Note to users with screen readers: Please press Alt+0 or Option+0 to deactivate…" at bounding box center [450, 331] width 551 height 354
type textarea "I am a biomedical engineering student"
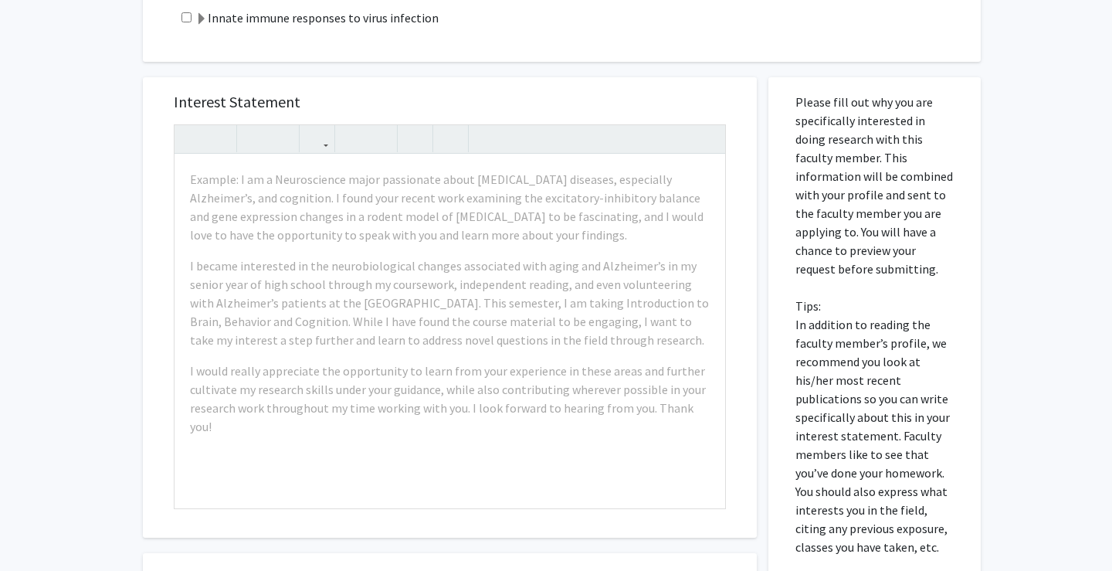
click at [124, 242] on div "All Requests Request for [PERSON_NAME] Request for [PERSON_NAME] Departments: M…" at bounding box center [556, 221] width 1112 height 1145
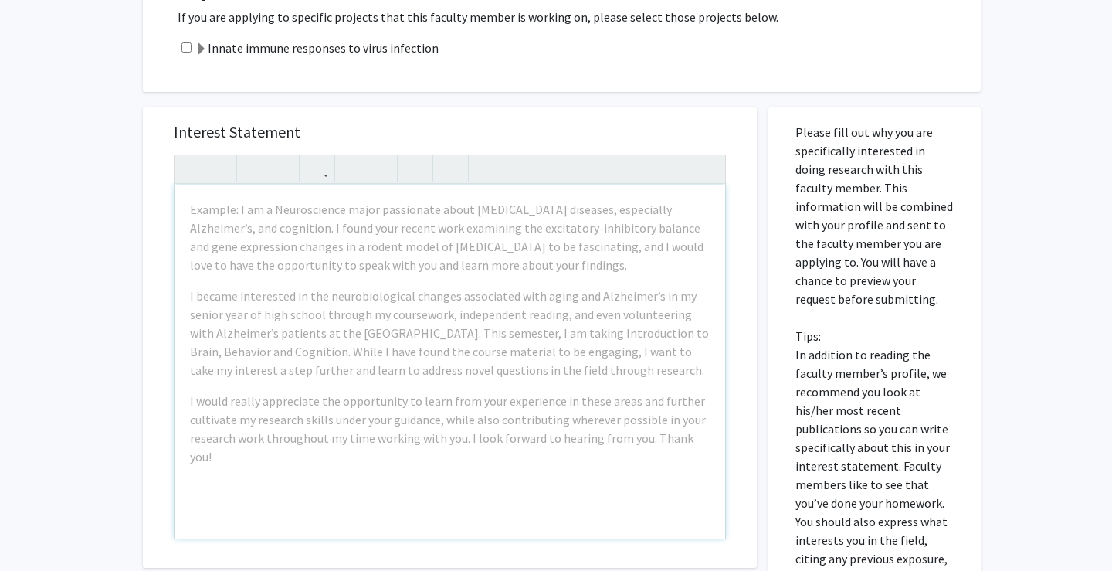
scroll to position [378, 0]
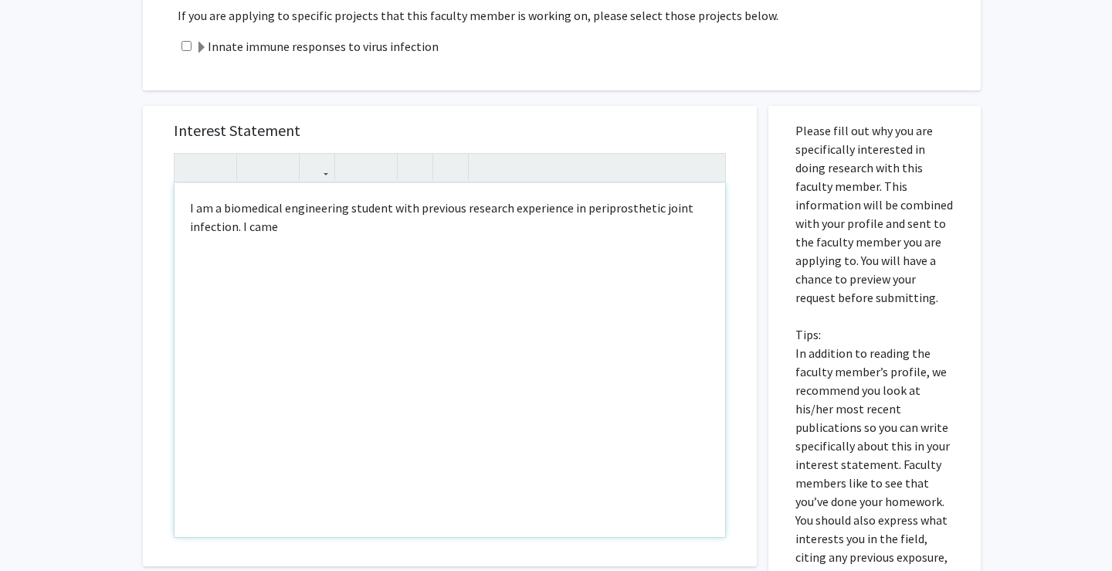
type textarea "I am a biomedical engineering student with previous research experience in peri…"
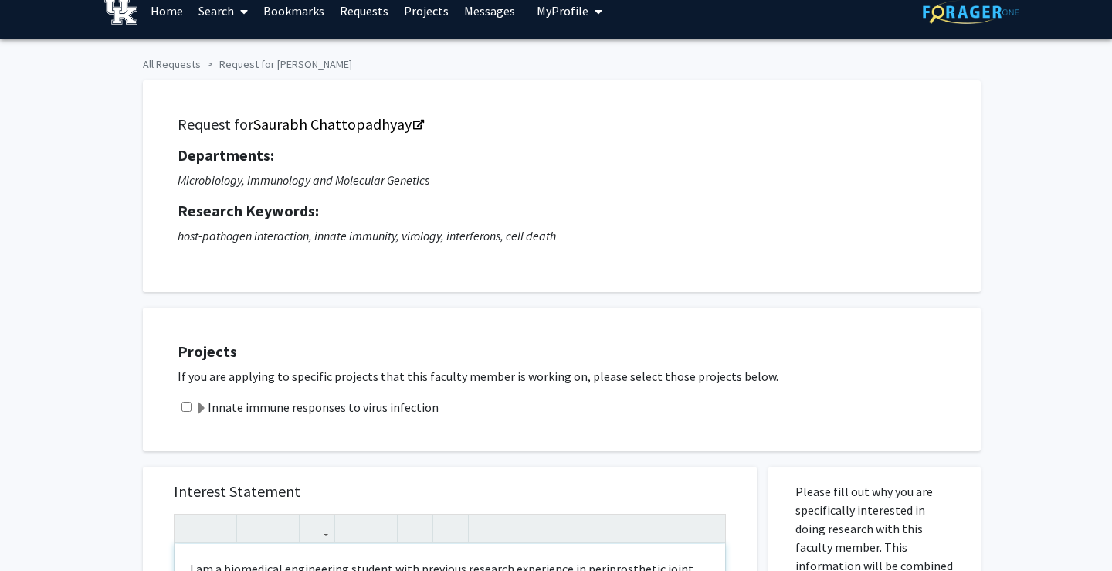
scroll to position [9, 0]
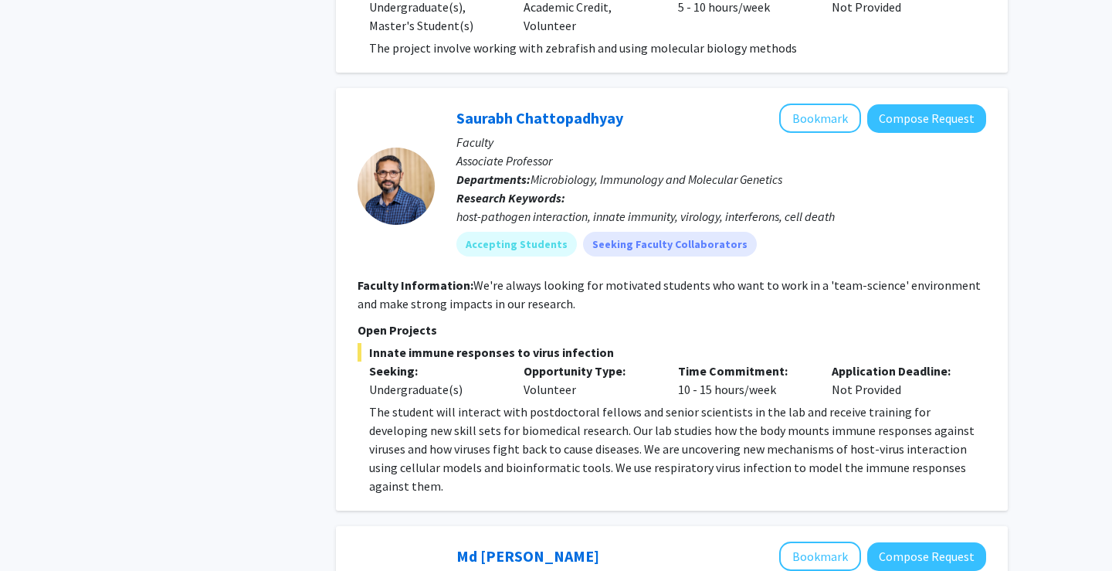
scroll to position [1081, 0]
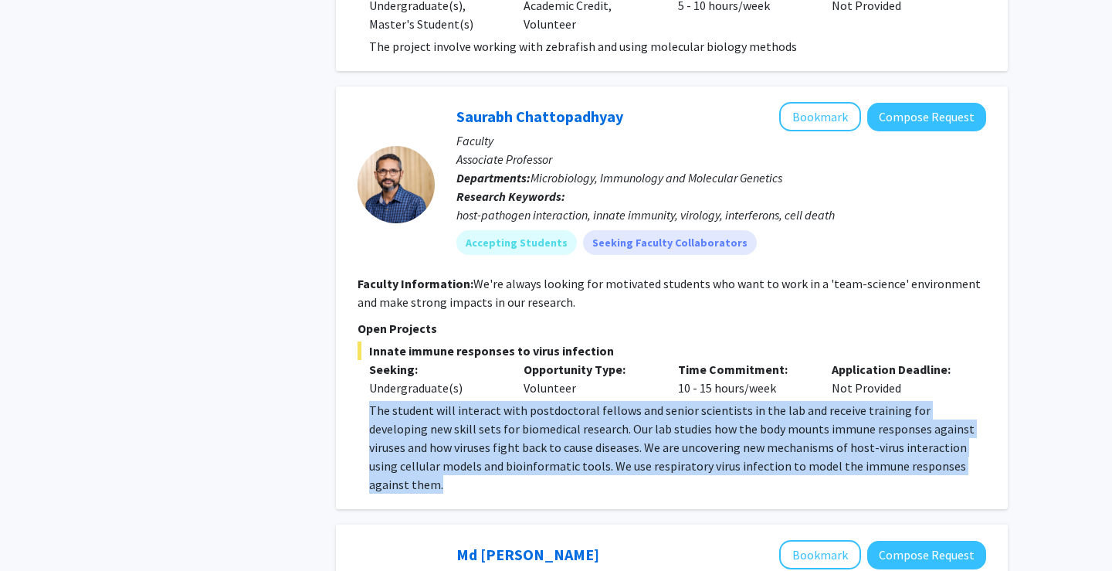
drag, startPoint x: 371, startPoint y: 391, endPoint x: 921, endPoint y: 452, distance: 553.9
click at [921, 452] on p "The student will interact with postdoctoral fellows and senior scientists in th…" at bounding box center [677, 447] width 617 height 93
copy p "The student will interact with postdoctoral fellows and senior scientists in th…"
